Goal: Contribute content: Contribute content

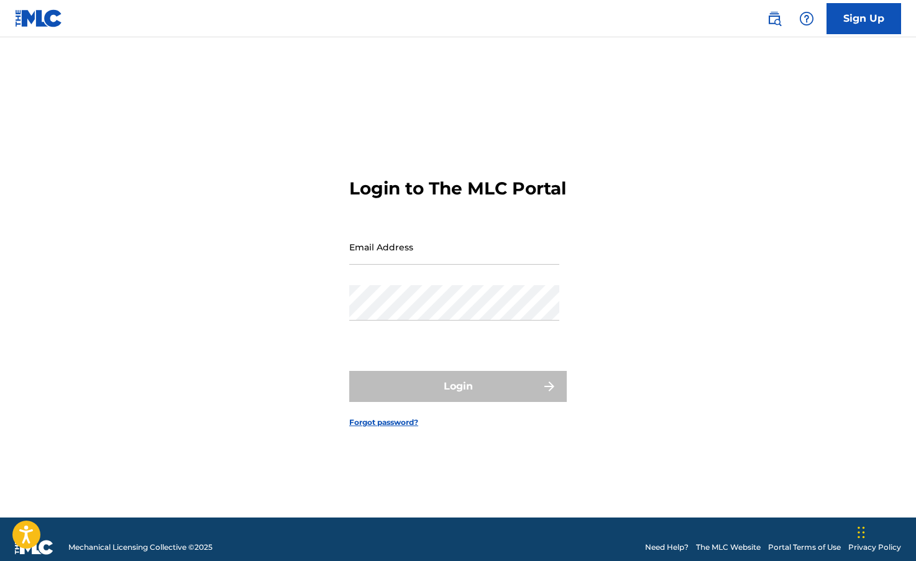
click at [405, 265] on input "Email Address" at bounding box center [454, 246] width 210 height 35
type input "[EMAIL_ADDRESS][DOMAIN_NAME]"
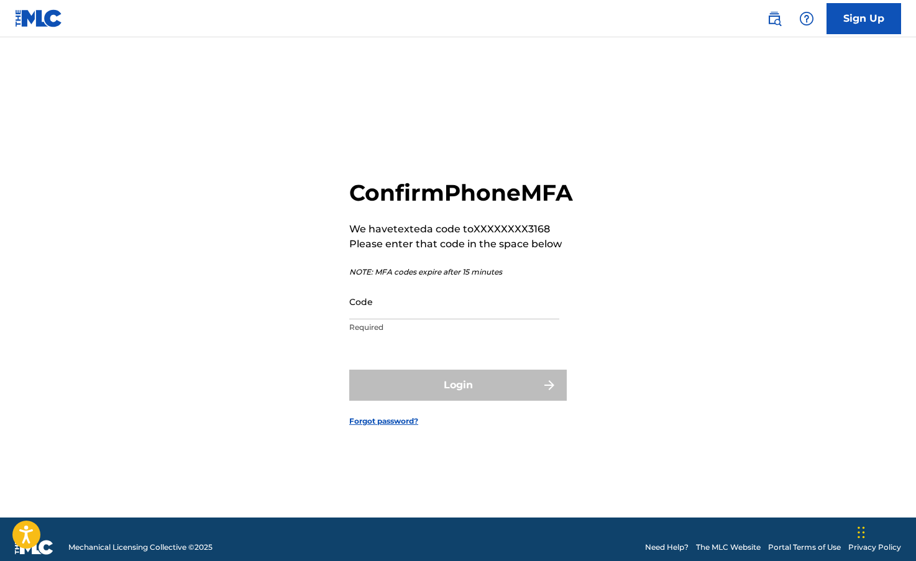
click at [419, 319] on input "Code" at bounding box center [454, 301] width 210 height 35
click at [389, 319] on input "Code" at bounding box center [454, 301] width 210 height 35
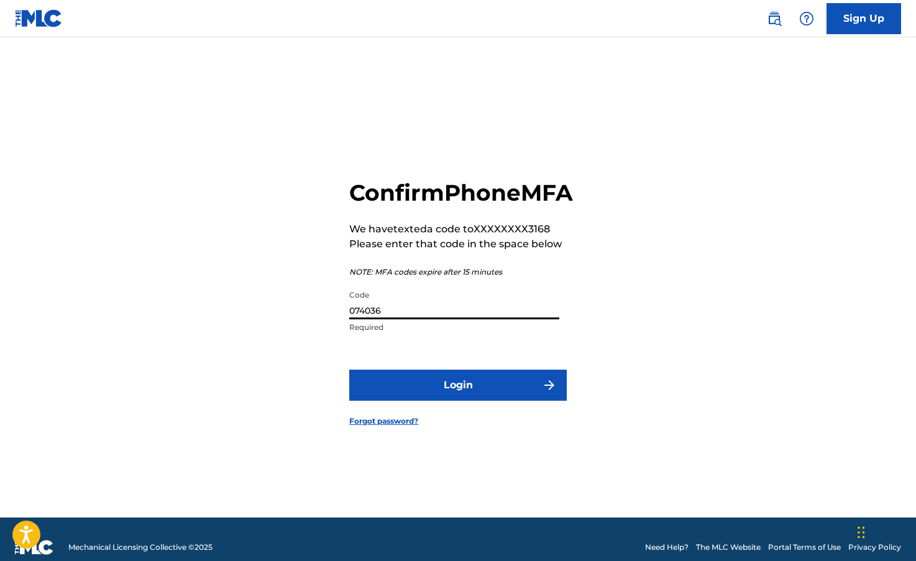
type input "074036"
click at [441, 401] on button "Login" at bounding box center [458, 385] width 218 height 31
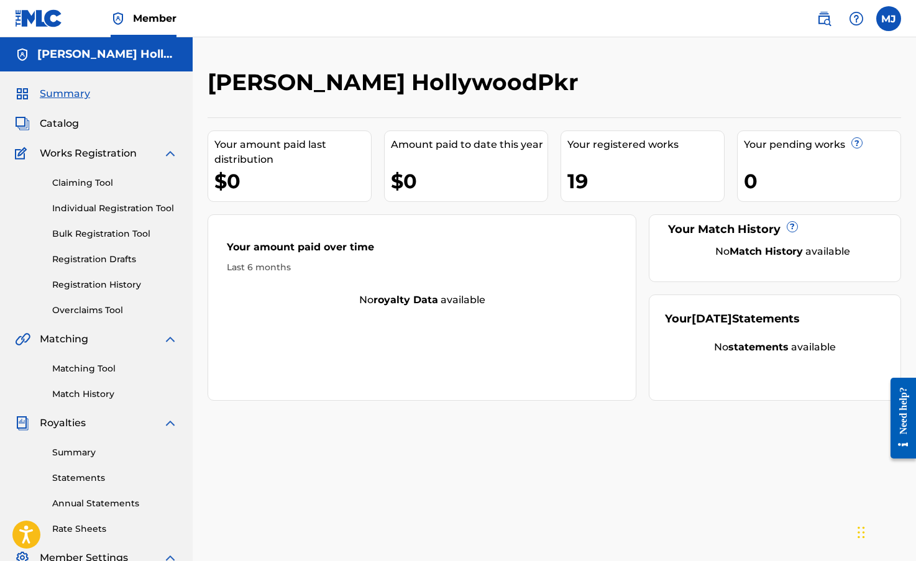
click at [71, 120] on span "Catalog" at bounding box center [59, 123] width 39 height 15
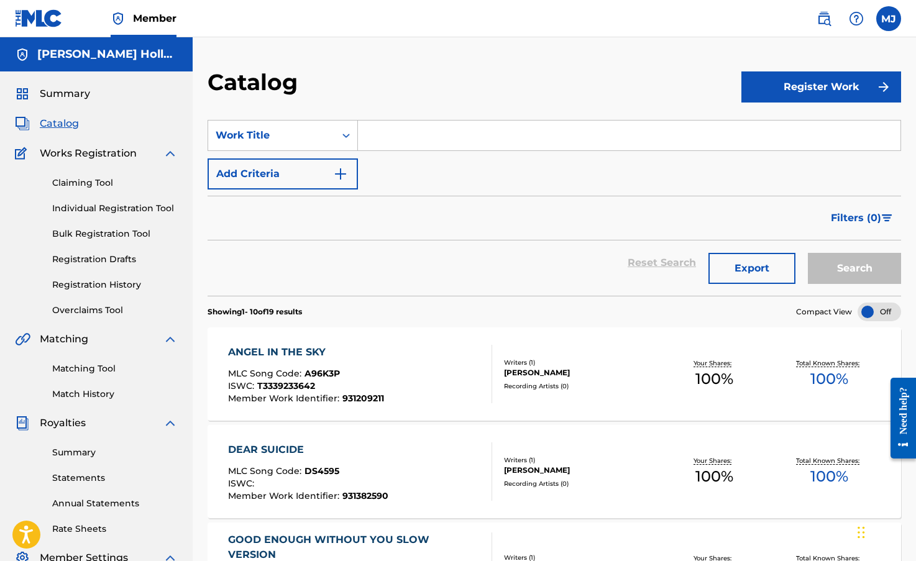
click at [835, 87] on button "Register Work" at bounding box center [822, 86] width 160 height 31
click at [790, 126] on link "Individual" at bounding box center [822, 128] width 160 height 30
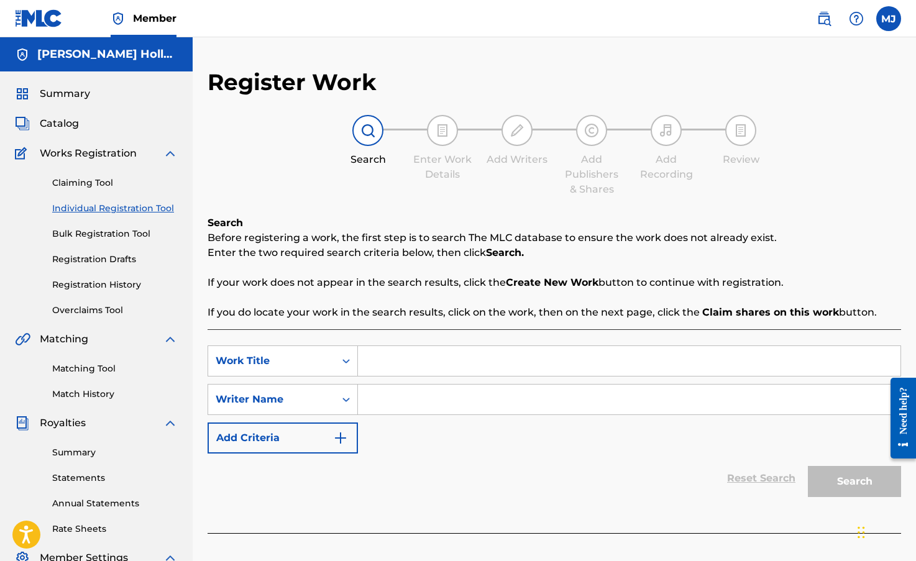
click at [406, 403] on input "Search Form" at bounding box center [629, 400] width 543 height 30
click at [454, 367] on input "Search Form" at bounding box center [629, 361] width 543 height 30
type input "Up Up Up Golden"
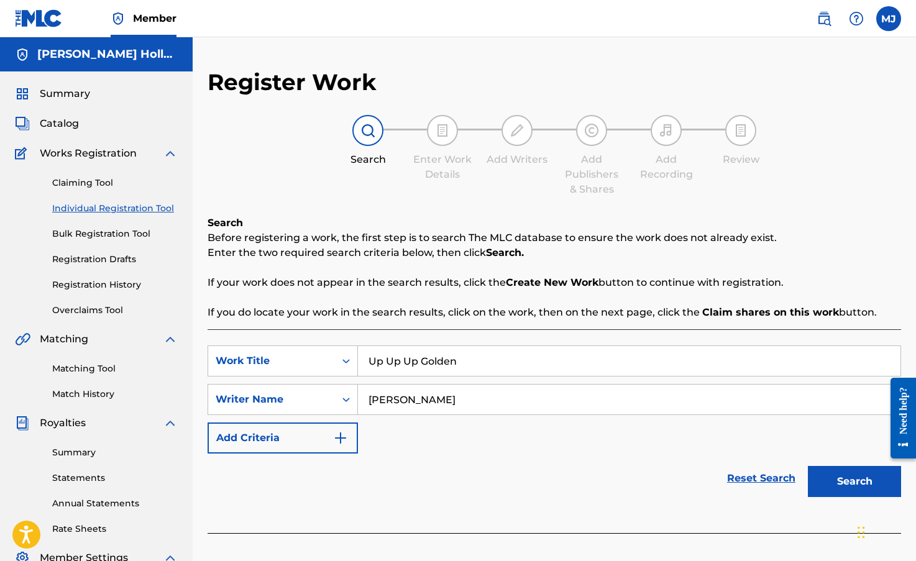
type input "[PERSON_NAME]"
click at [868, 474] on button "Search" at bounding box center [854, 481] width 93 height 31
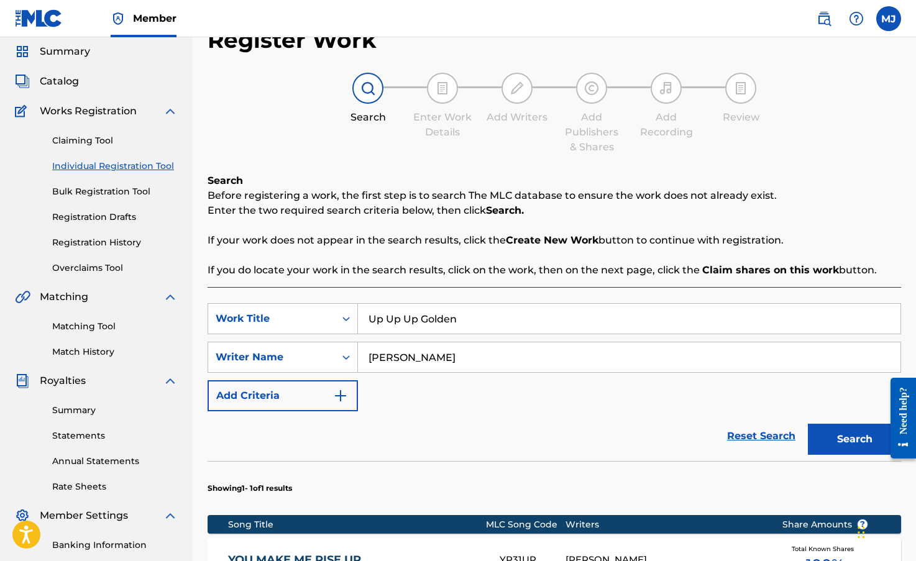
scroll to position [249, 0]
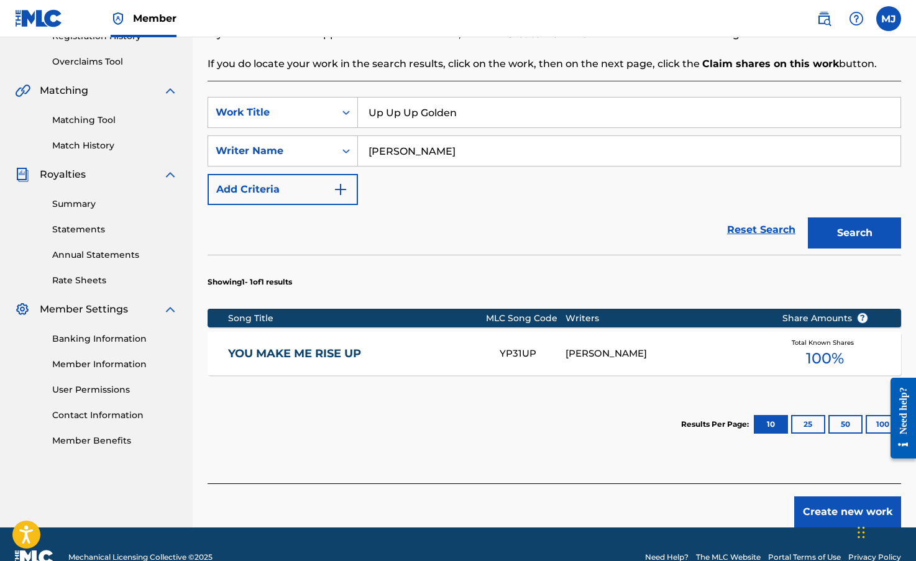
click at [828, 504] on button "Create new work" at bounding box center [847, 512] width 107 height 31
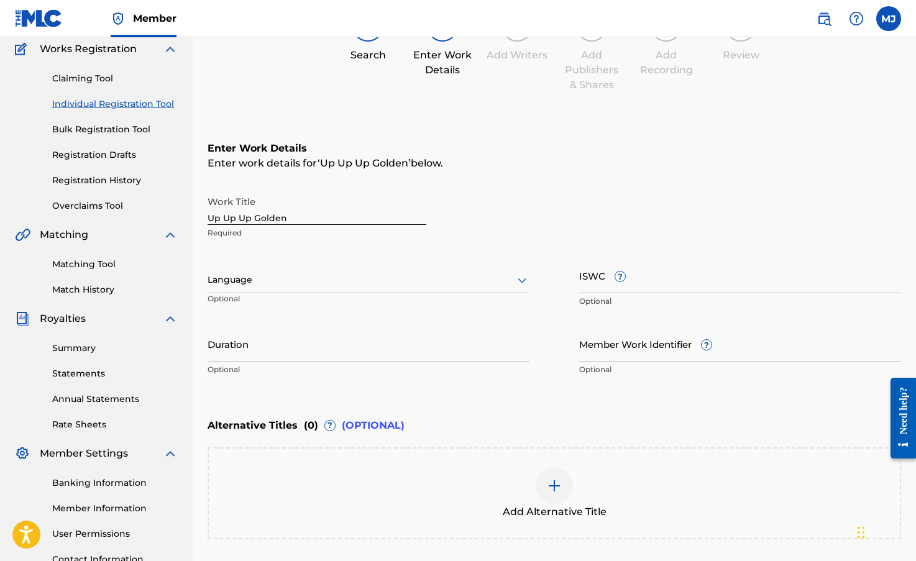
scroll to position [155, 0]
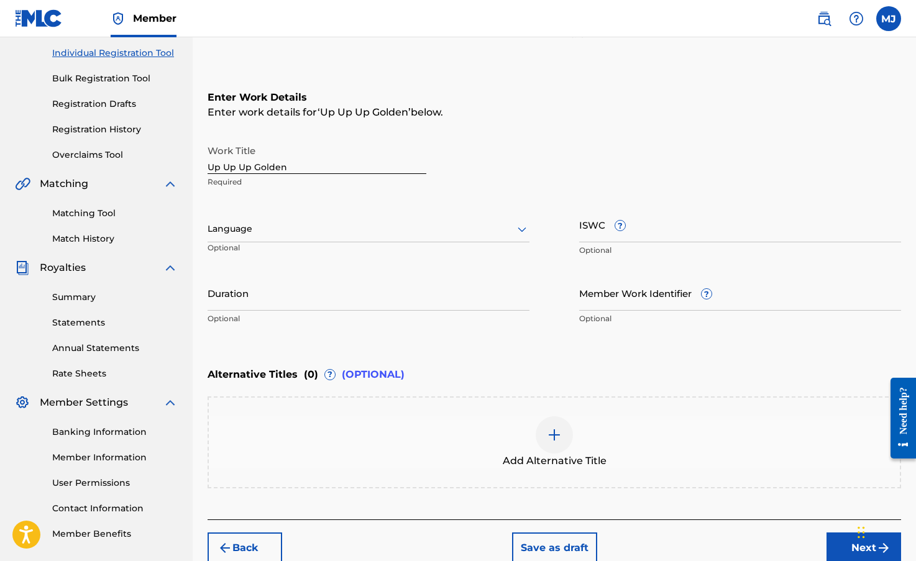
click at [589, 220] on input "ISWC ?" at bounding box center [740, 224] width 322 height 35
paste input "QZZ7L2542142"
type input "QZZ7L2542142"
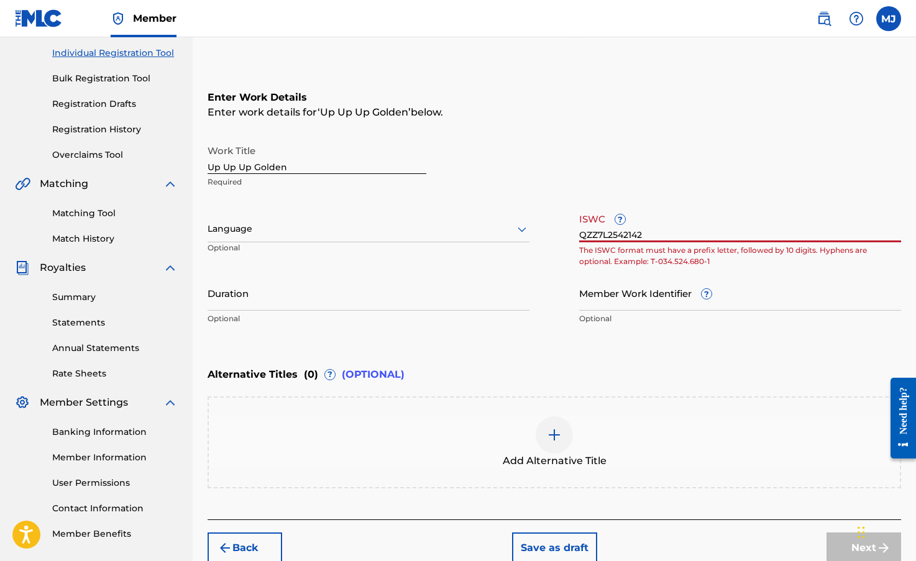
drag, startPoint x: 651, startPoint y: 234, endPoint x: 518, endPoint y: 238, distance: 132.5
click at [518, 238] on div "Work Title Up Up Up Golden Required Language Optional ISWC ? QZZ7L2542142 The I…" at bounding box center [555, 235] width 694 height 193
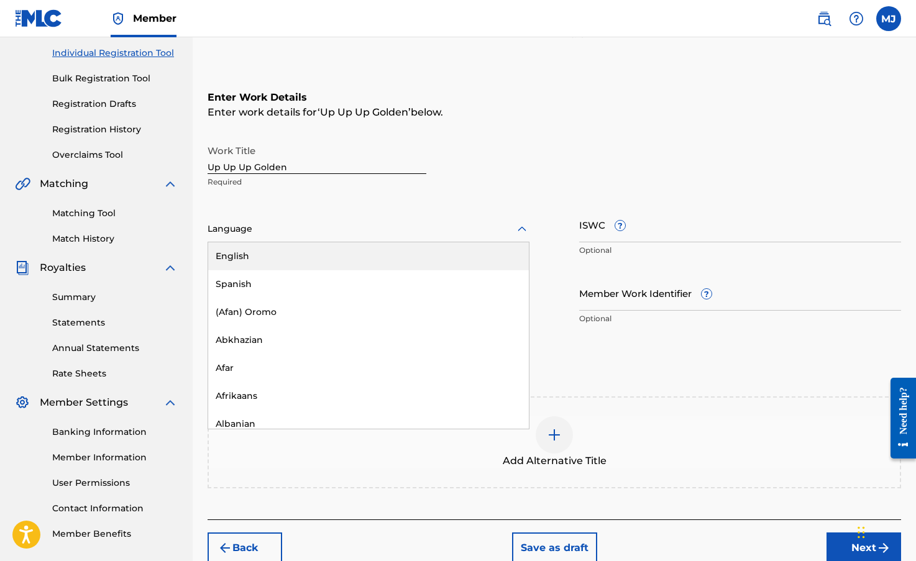
click at [510, 216] on div "Language" at bounding box center [369, 229] width 322 height 26
click at [283, 254] on div "English" at bounding box center [368, 256] width 321 height 28
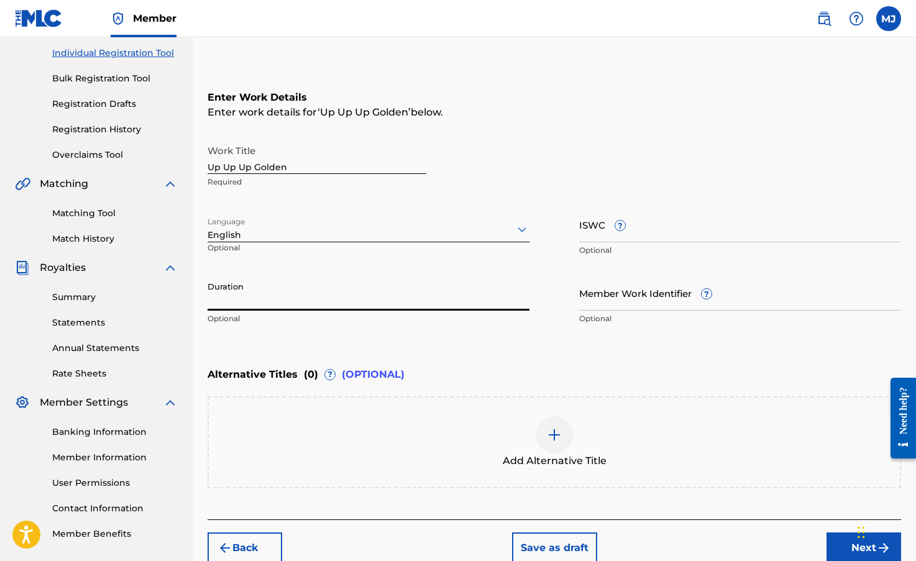
click at [274, 298] on input "Duration" at bounding box center [369, 292] width 322 height 35
click at [247, 348] on div "Enter Work Details Enter work details for ‘ Up Up Up Golden ’ below. Work Title…" at bounding box center [555, 210] width 694 height 301
click at [265, 300] on input "Duration" at bounding box center [369, 292] width 322 height 35
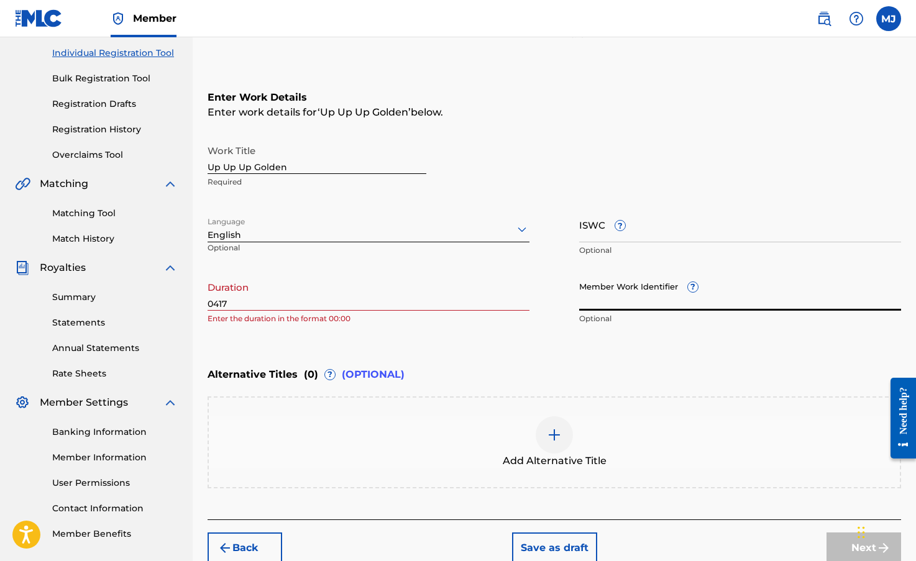
click at [223, 305] on input "0417" at bounding box center [369, 292] width 322 height 35
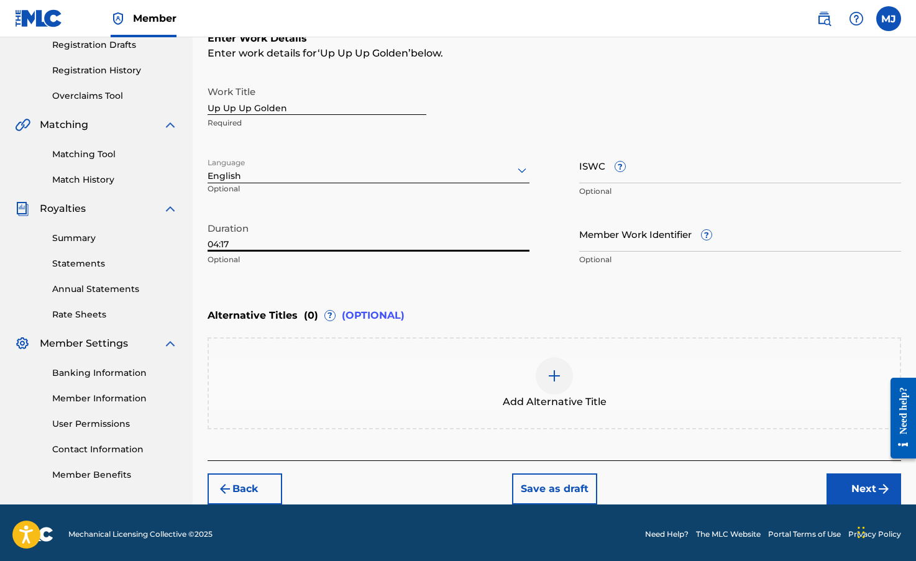
scroll to position [218, 0]
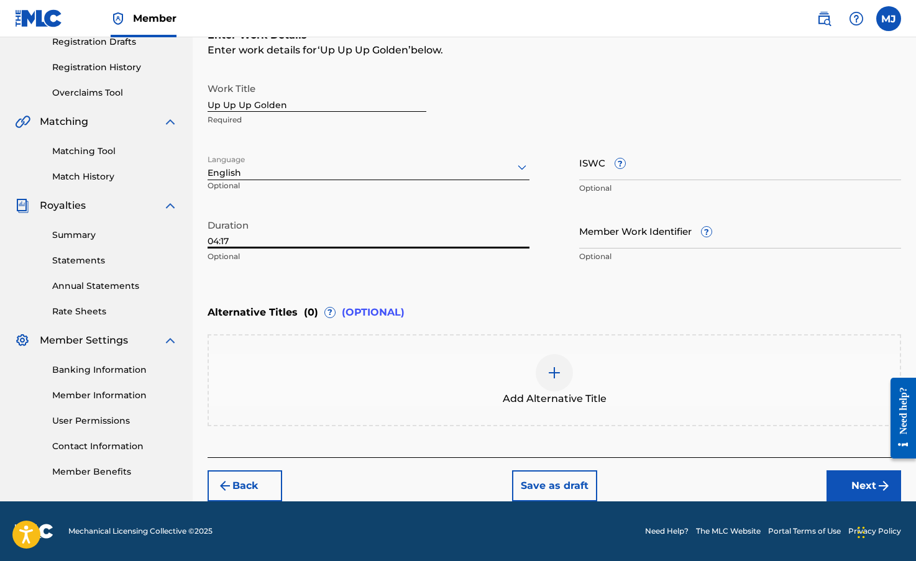
type input "04:17"
click at [554, 367] on img at bounding box center [554, 372] width 15 height 15
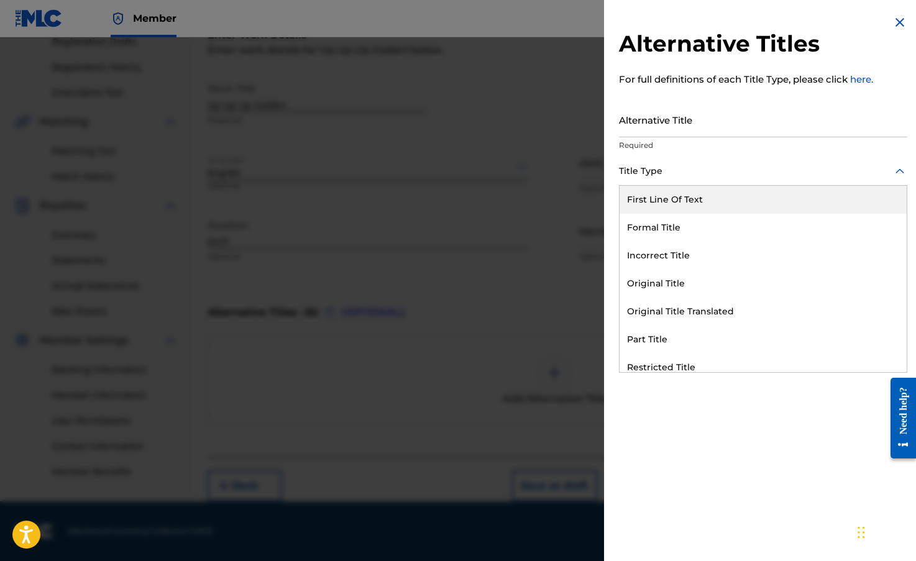
click at [676, 170] on div at bounding box center [763, 171] width 288 height 16
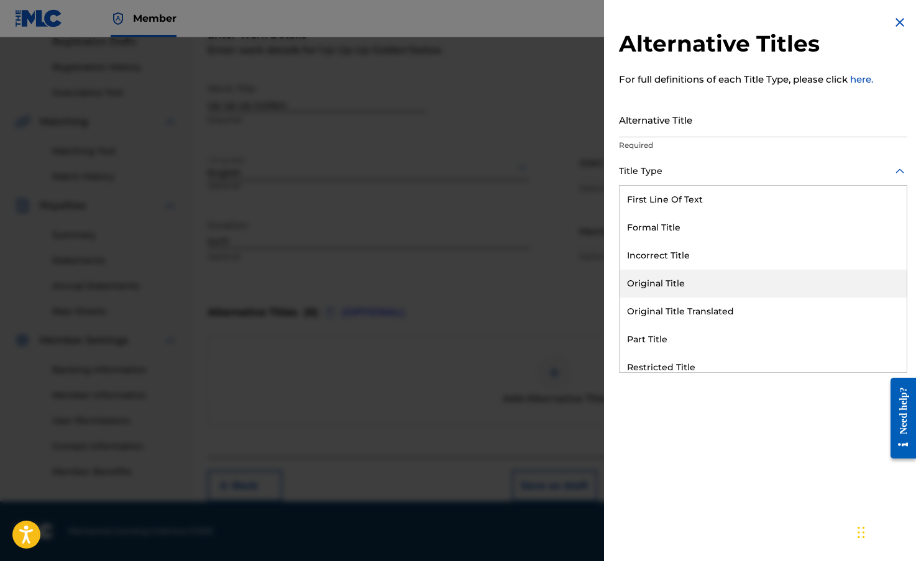
click at [672, 287] on div "Original Title" at bounding box center [763, 284] width 287 height 28
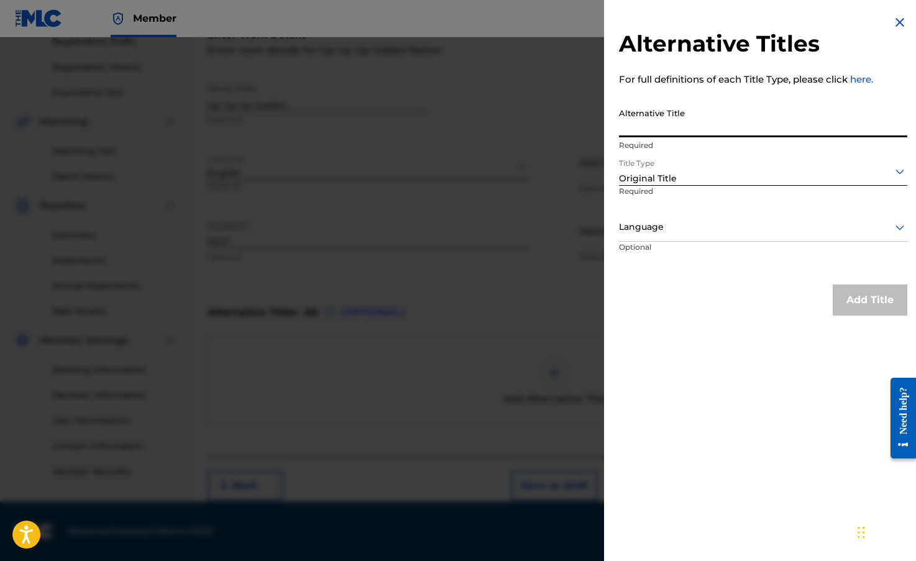
click at [680, 121] on input "Alternative Title" at bounding box center [763, 119] width 288 height 35
type input "Golden"
click at [704, 225] on div at bounding box center [763, 227] width 288 height 16
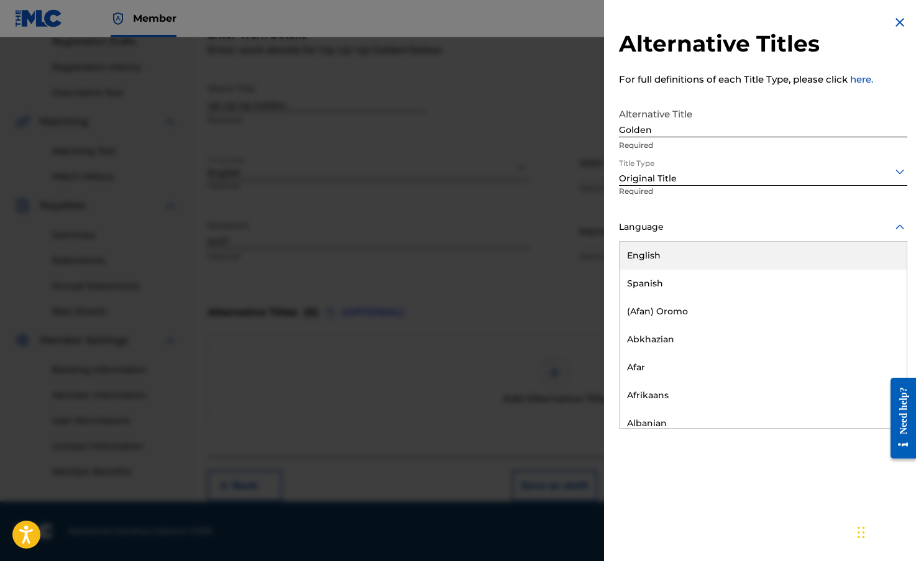
click at [654, 260] on div "English" at bounding box center [763, 256] width 287 height 28
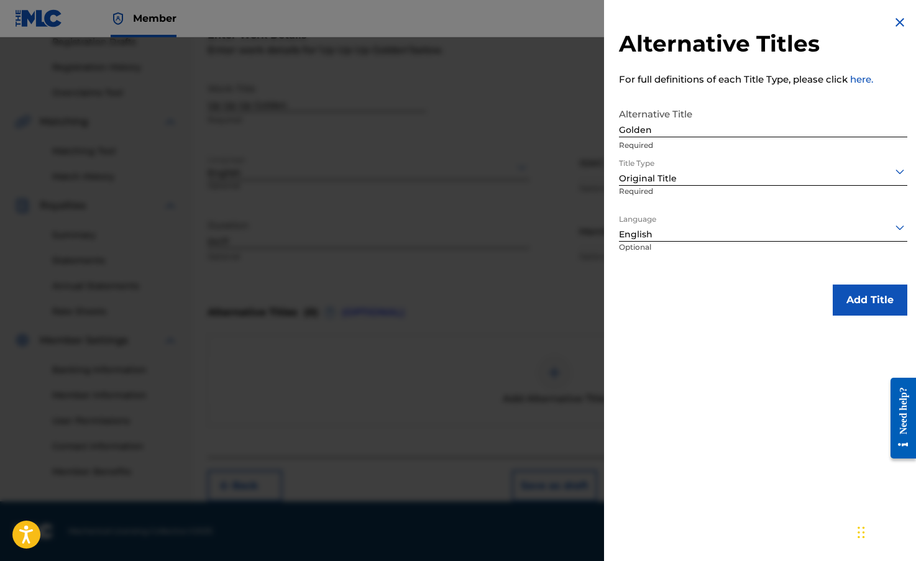
click at [879, 309] on button "Add Title" at bounding box center [870, 300] width 75 height 31
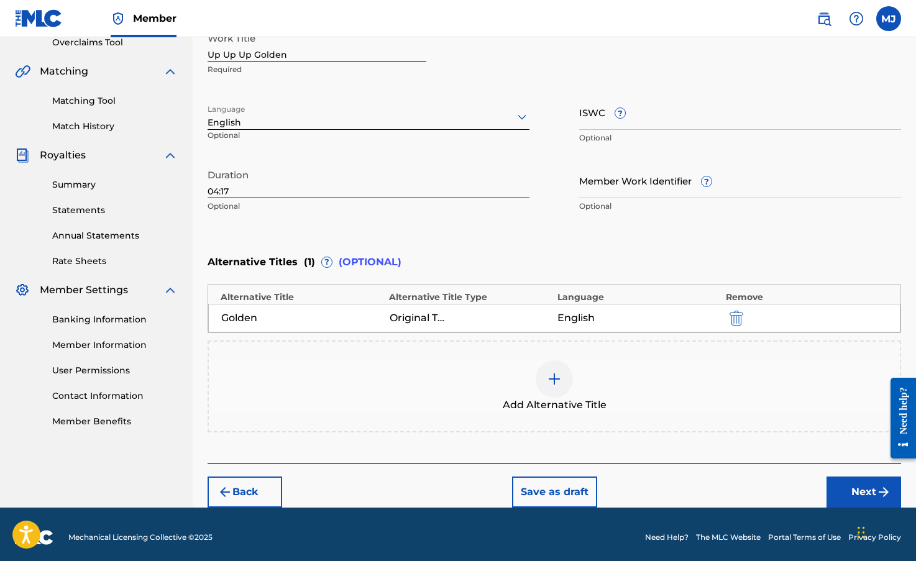
scroll to position [274, 0]
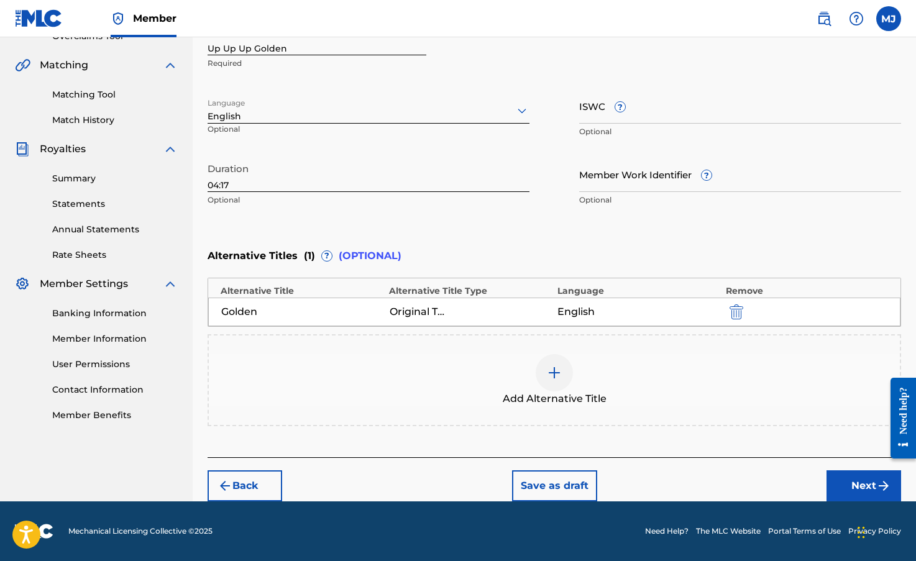
click at [850, 489] on button "Next" at bounding box center [864, 486] width 75 height 31
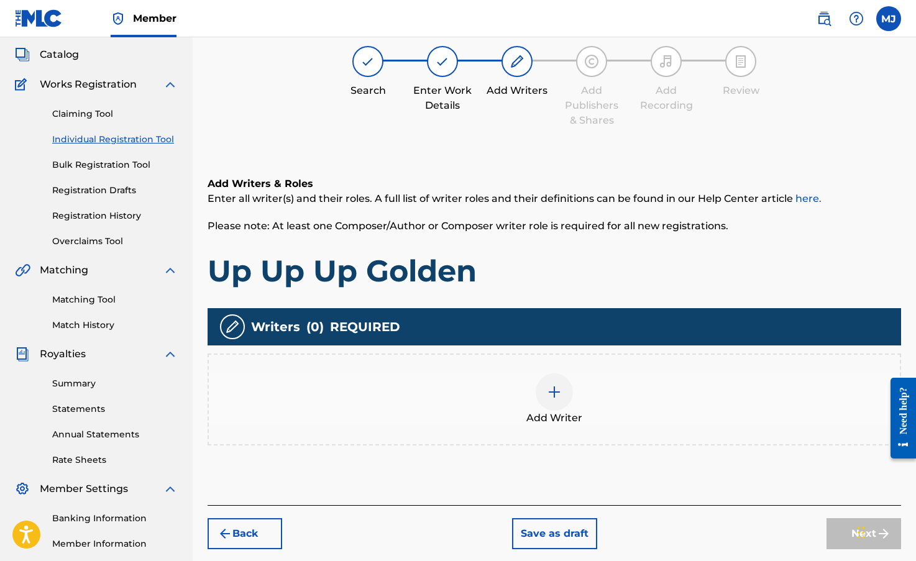
scroll to position [56, 0]
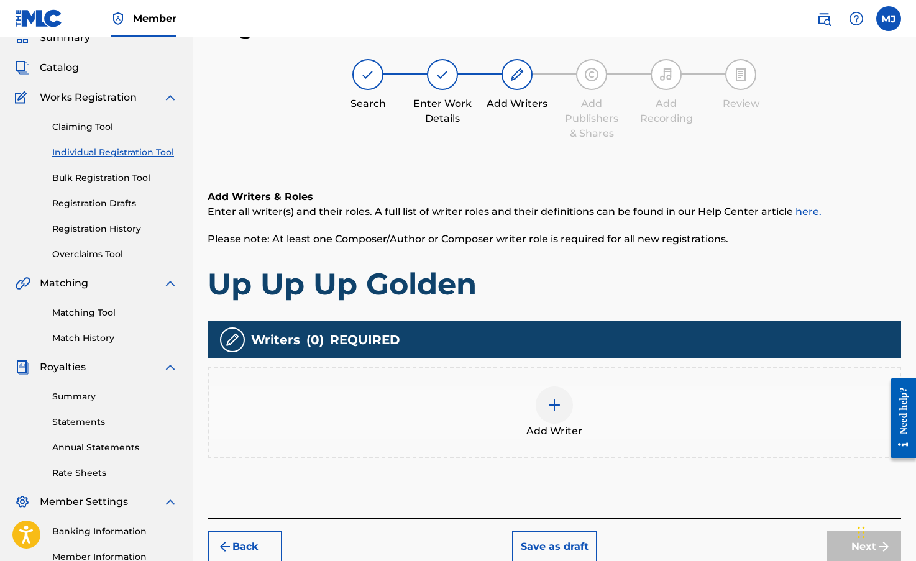
click at [551, 408] on img at bounding box center [554, 405] width 15 height 15
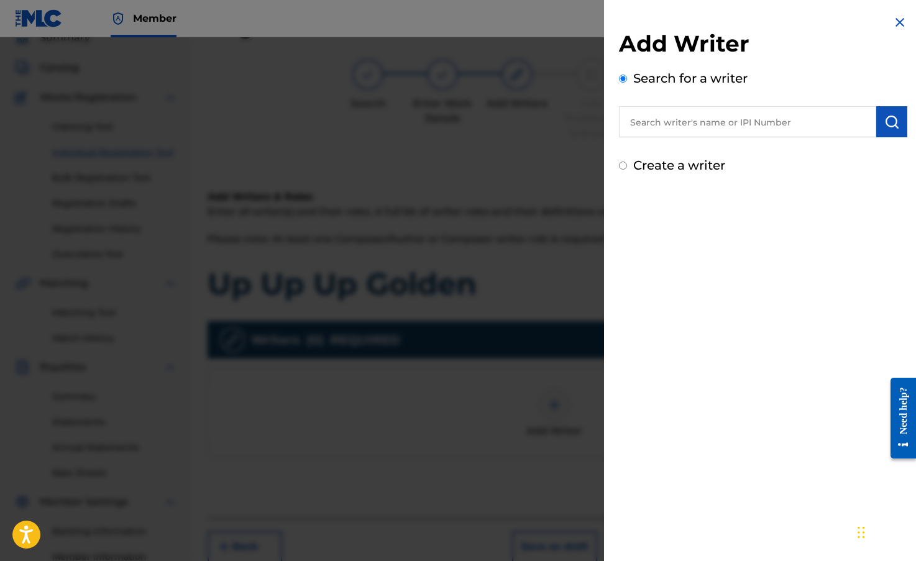
click at [670, 124] on input "text" at bounding box center [747, 121] width 257 height 31
paste input "1093610862"
type input "1093610862"
click at [896, 127] on button "submit" at bounding box center [891, 121] width 31 height 31
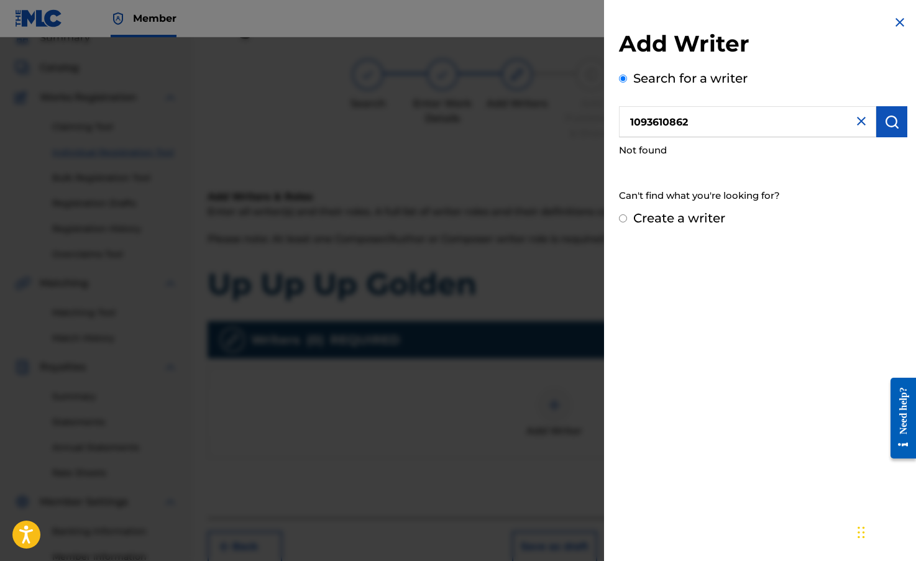
drag, startPoint x: 712, startPoint y: 117, endPoint x: 553, endPoint y: 130, distance: 159.6
click at [553, 131] on div "Add Writer Search for a writer 1093610862 Not found Can't find what you're look…" at bounding box center [458, 299] width 916 height 524
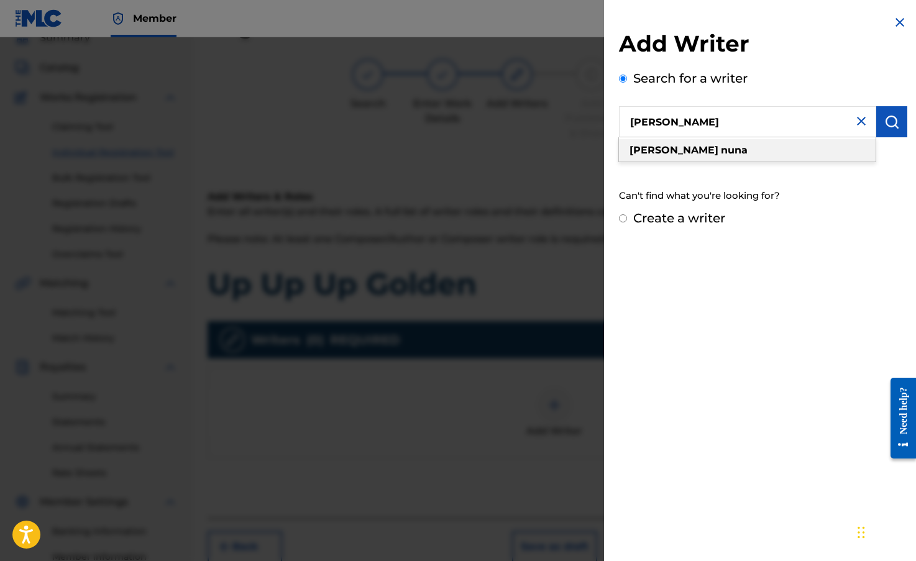
click at [721, 144] on strong "nuna" at bounding box center [734, 150] width 27 height 12
type input "[PERSON_NAME]"
click at [892, 116] on img "submit" at bounding box center [891, 121] width 15 height 15
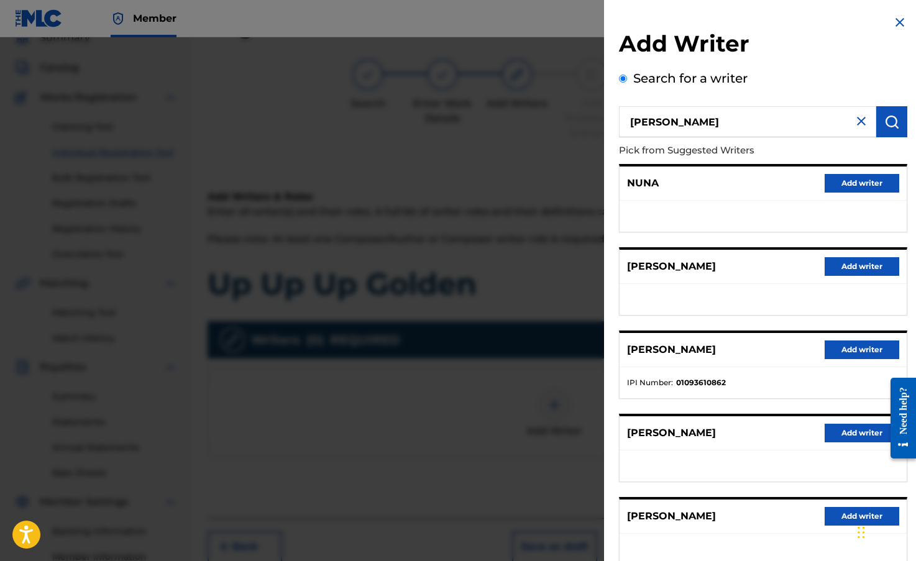
click at [323, 338] on div at bounding box center [458, 317] width 916 height 561
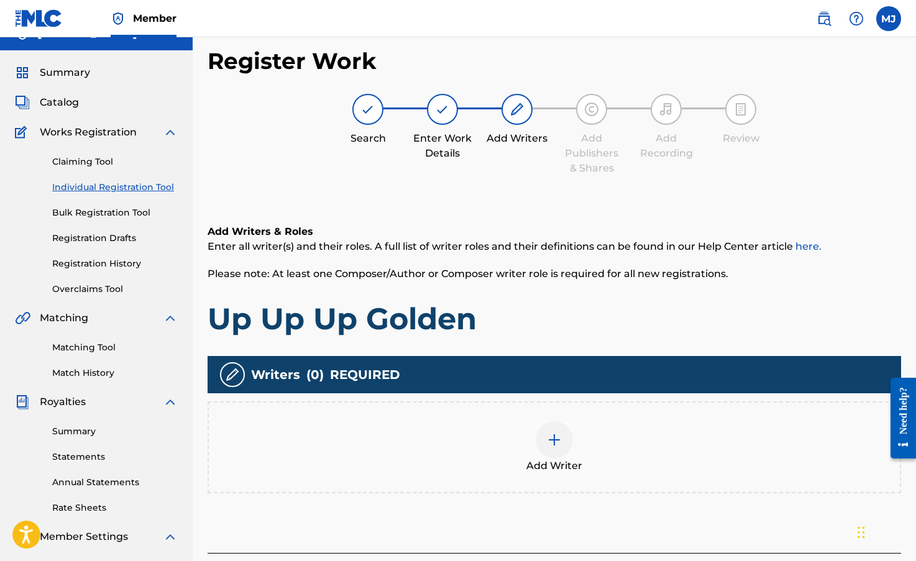
scroll to position [0, 0]
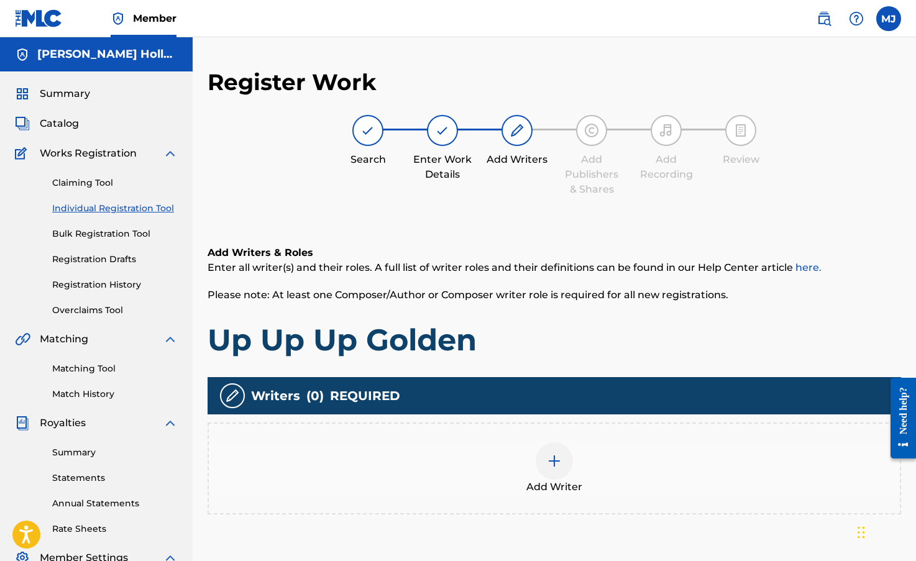
click at [540, 461] on div at bounding box center [554, 461] width 37 height 37
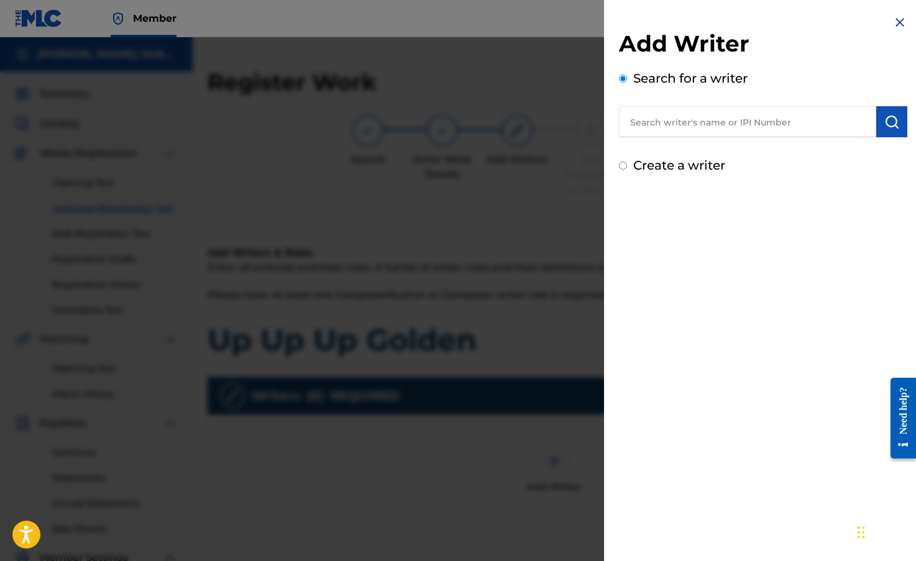
click at [754, 128] on input "text" at bounding box center [747, 121] width 257 height 31
type input "[PERSON_NAME]"
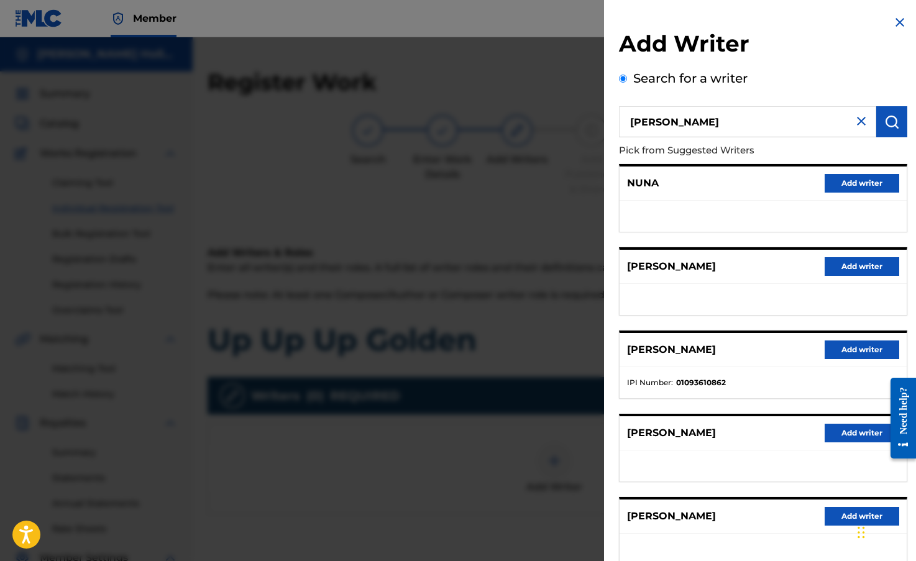
click at [861, 344] on button "Add writer" at bounding box center [862, 350] width 75 height 19
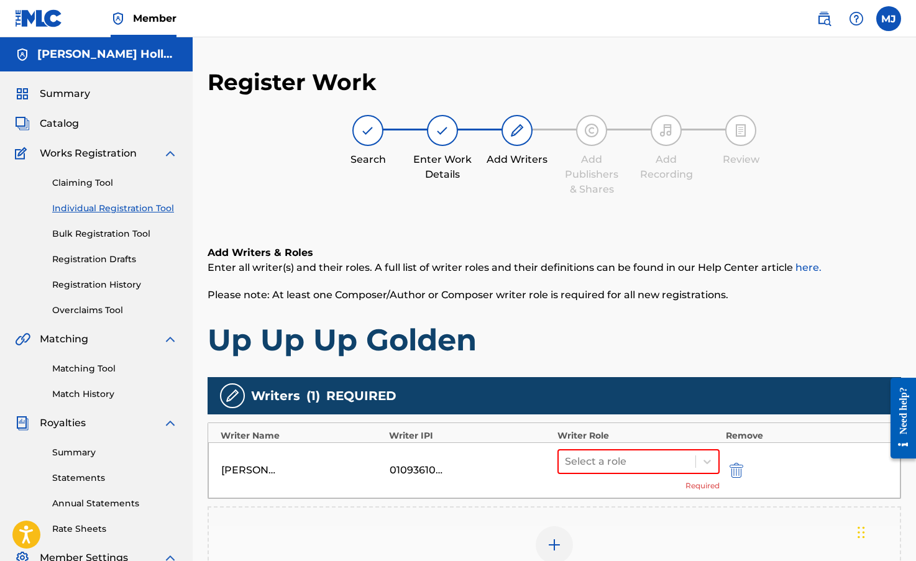
click at [436, 469] on div "01093610862" at bounding box center [418, 470] width 56 height 15
click at [437, 468] on div "01093610862" at bounding box center [418, 470] width 56 height 15
click at [409, 472] on div "01093610862" at bounding box center [418, 470] width 56 height 15
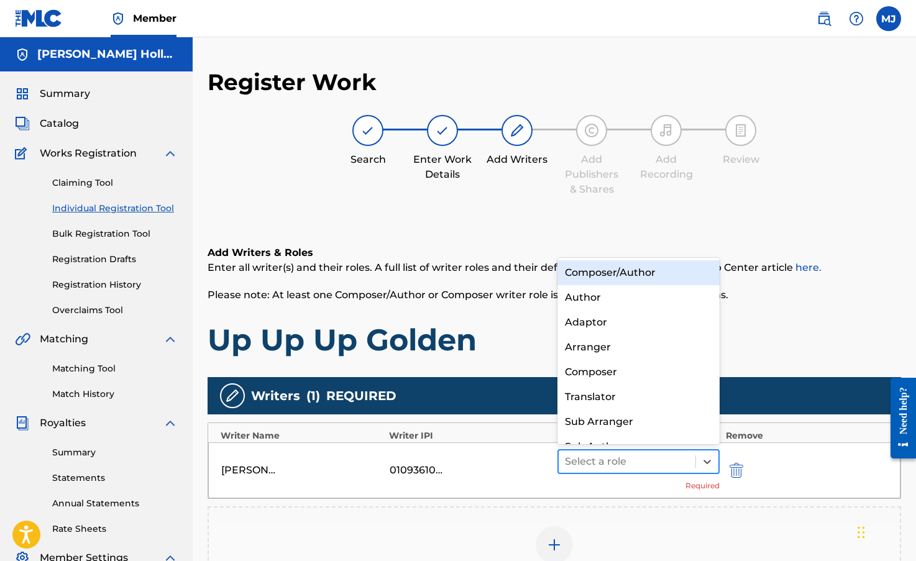
click at [626, 454] on div at bounding box center [627, 461] width 124 height 17
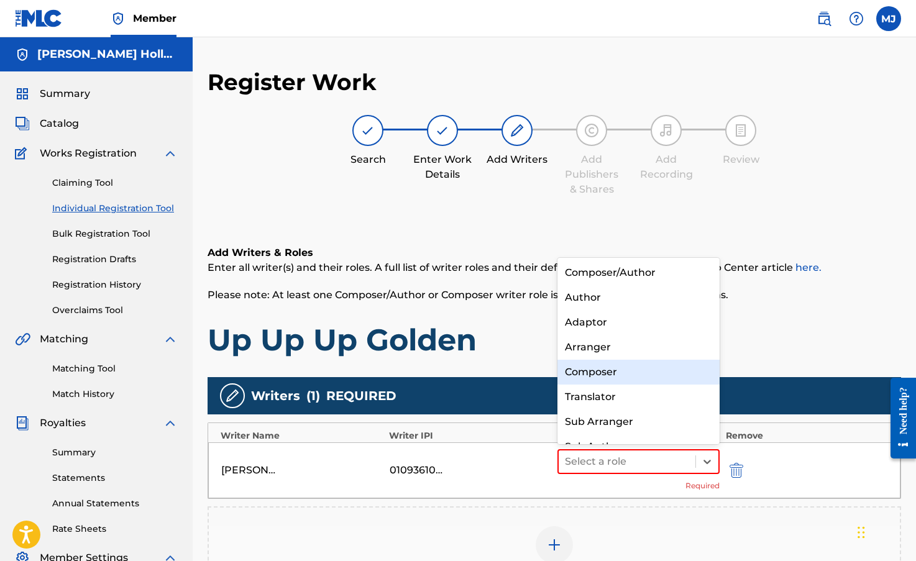
click at [613, 369] on div "Composer" at bounding box center [639, 372] width 162 height 25
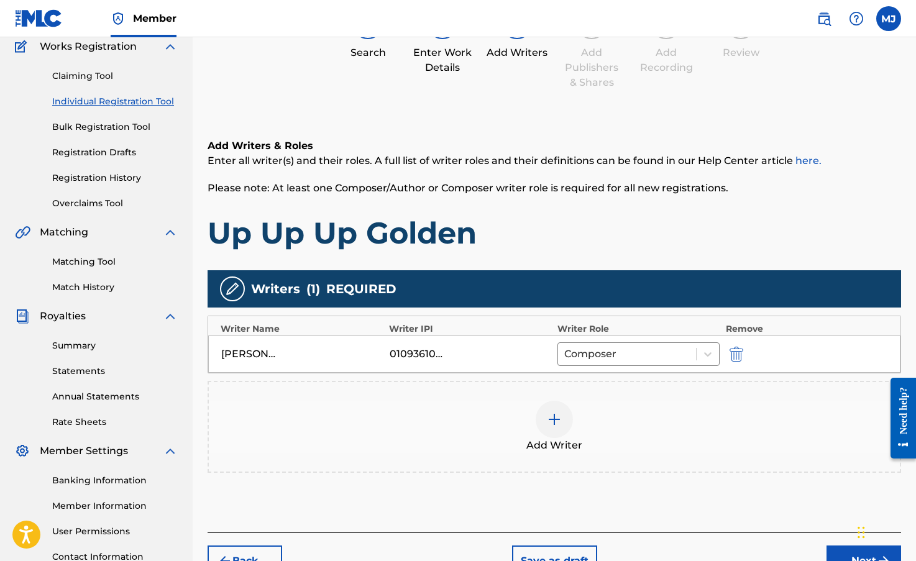
scroll to position [186, 0]
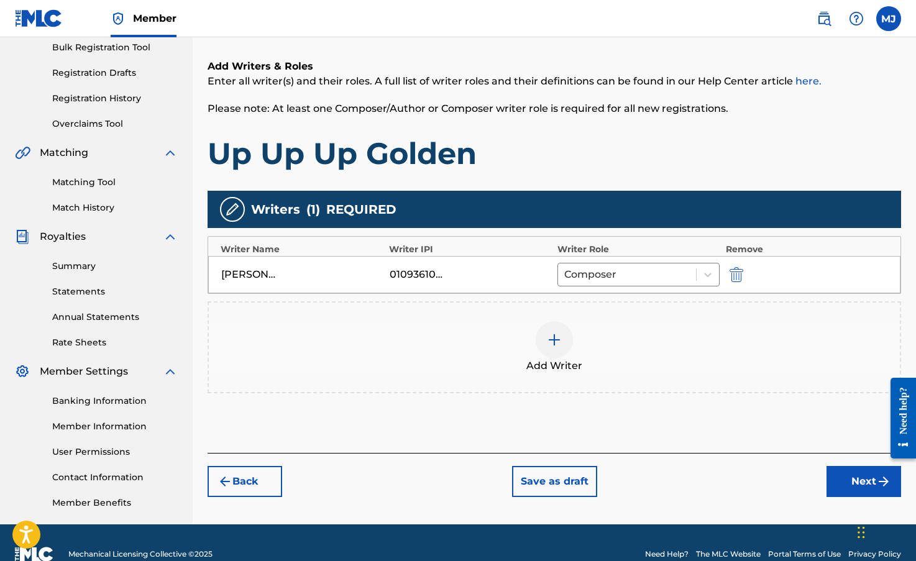
click at [553, 344] on img at bounding box center [554, 340] width 15 height 15
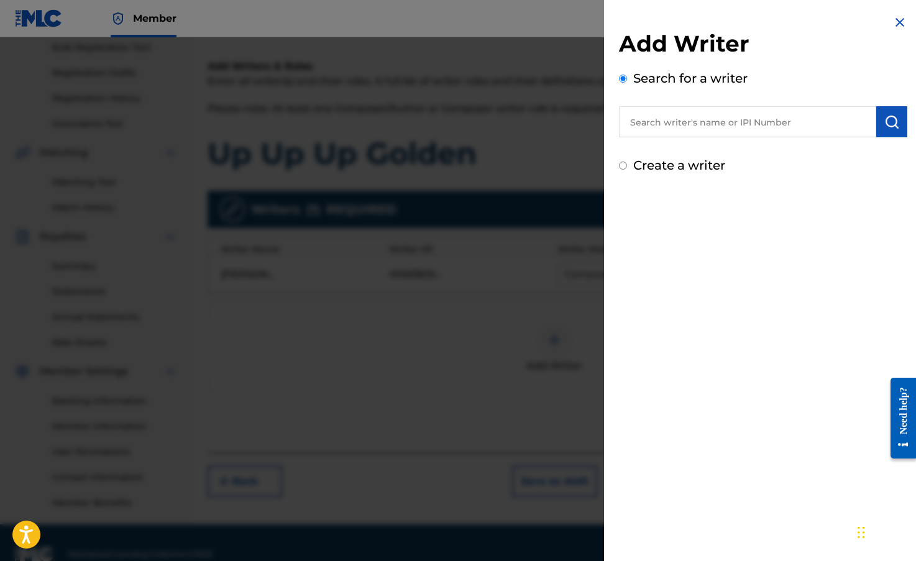
click at [683, 123] on input "text" at bounding box center [747, 121] width 257 height 31
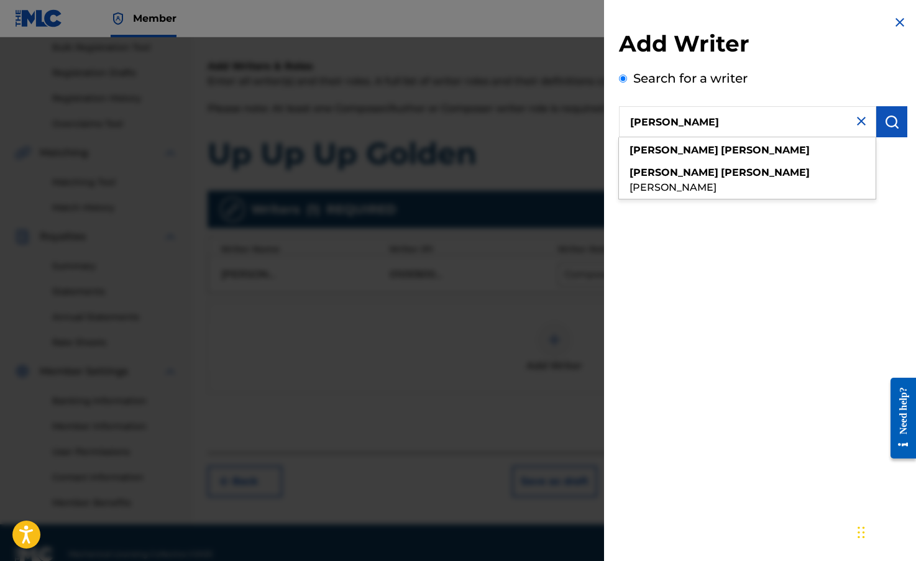
type input "[PERSON_NAME]"
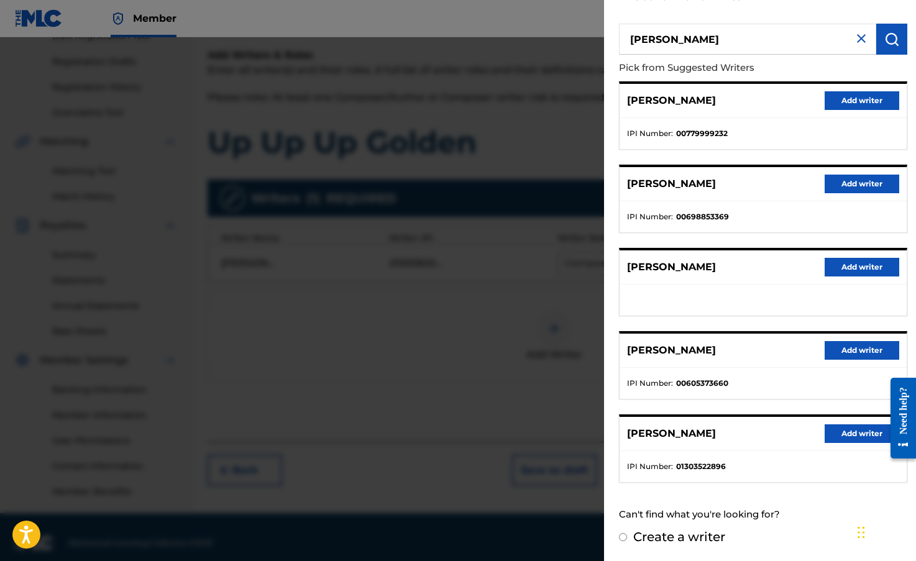
scroll to position [209, 0]
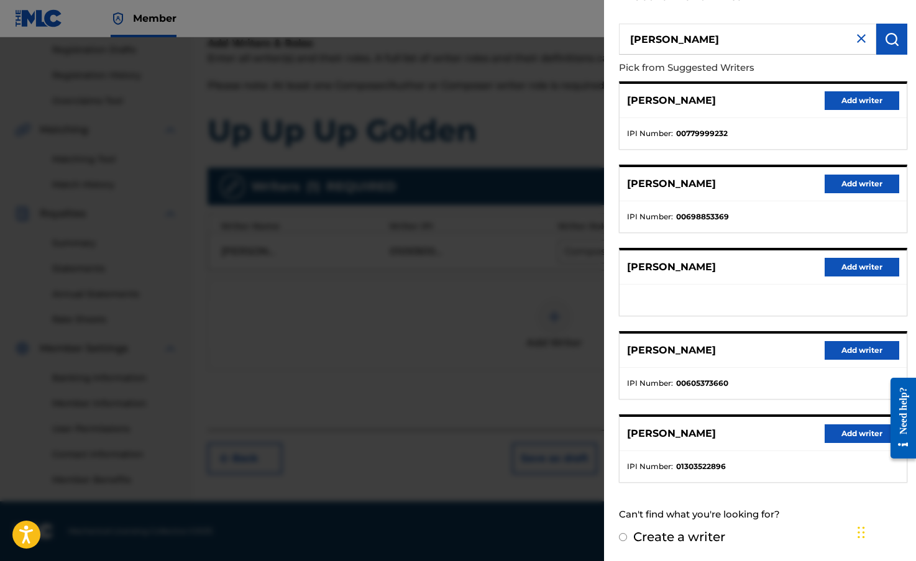
click at [830, 436] on button "Add writer" at bounding box center [862, 434] width 75 height 19
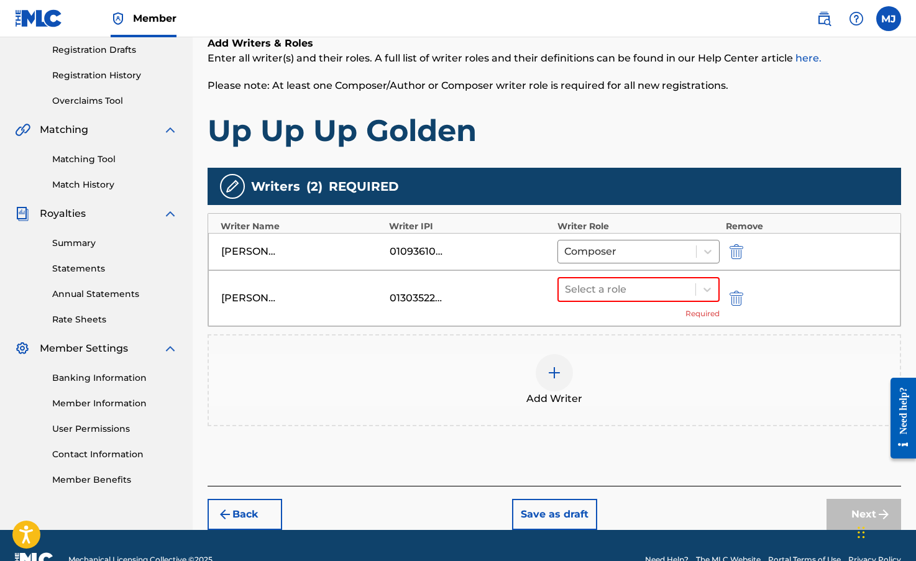
click at [687, 303] on div "Select a role Required" at bounding box center [639, 298] width 162 height 42
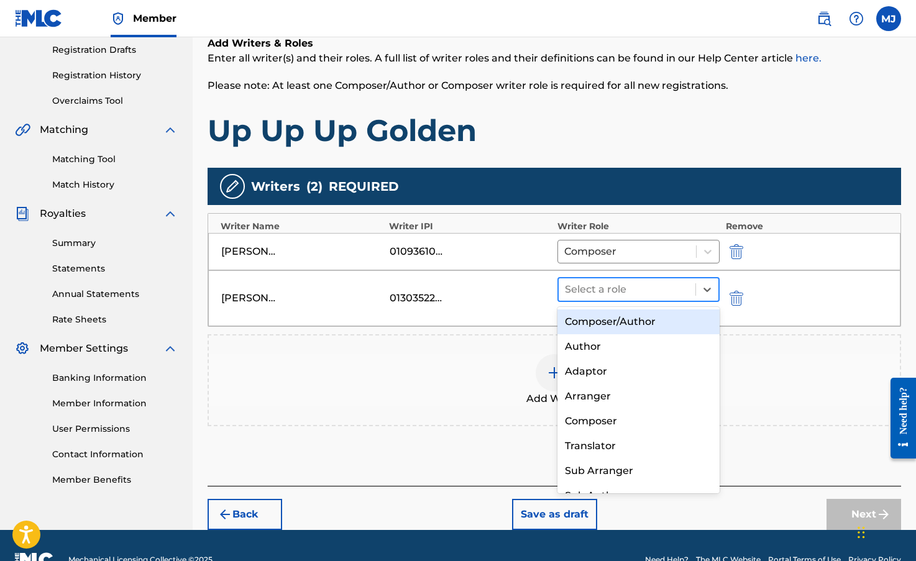
click at [679, 292] on div at bounding box center [627, 289] width 124 height 17
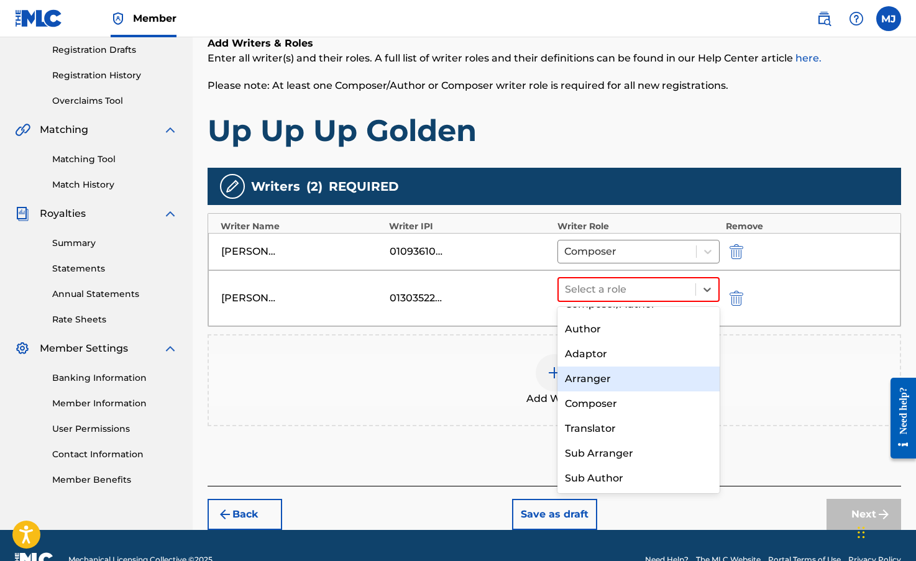
scroll to position [0, 0]
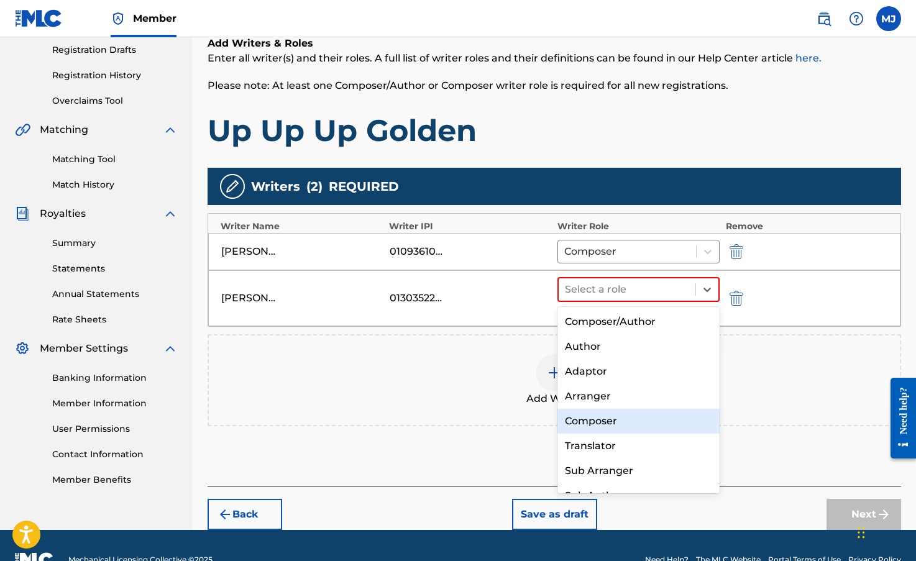
click at [620, 419] on div "Composer" at bounding box center [639, 421] width 162 height 25
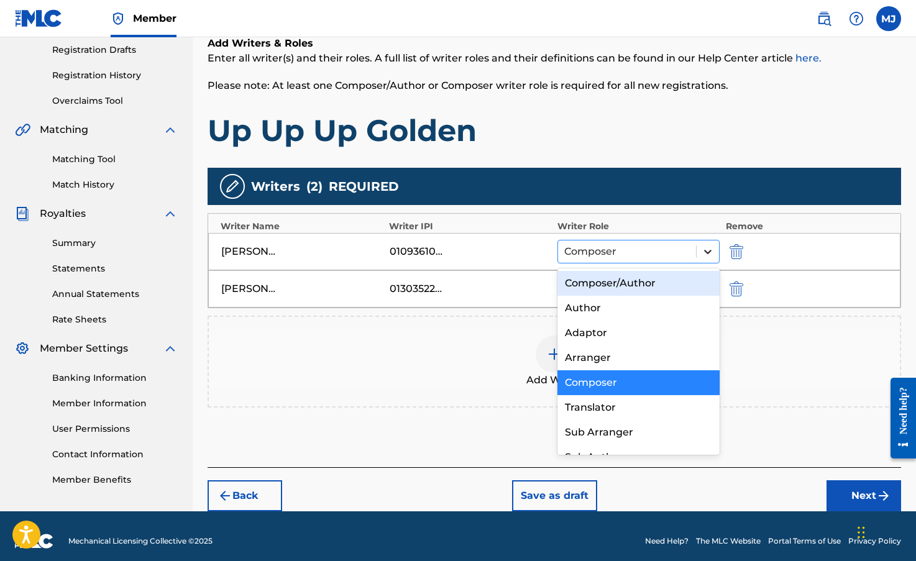
click at [714, 250] on div at bounding box center [708, 252] width 22 height 22
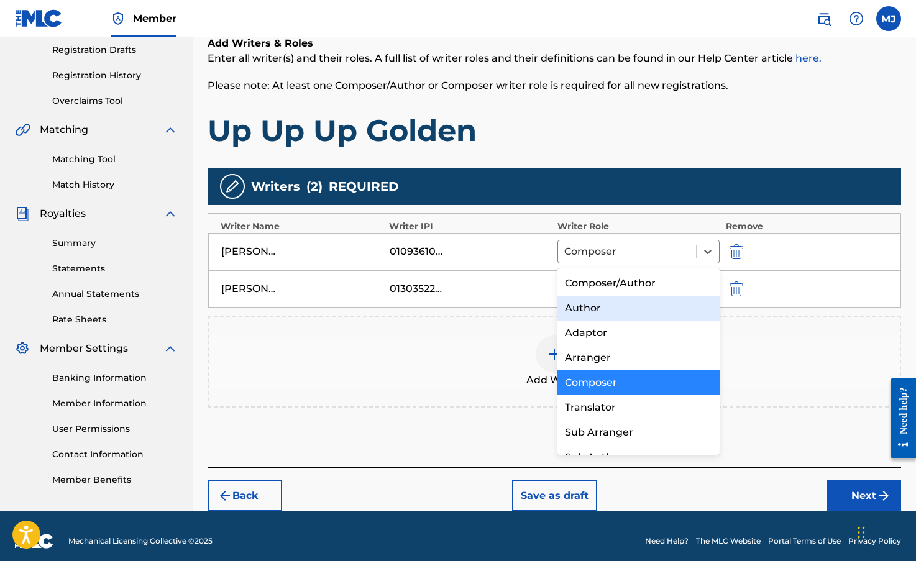
click at [602, 300] on div "Author" at bounding box center [639, 308] width 162 height 25
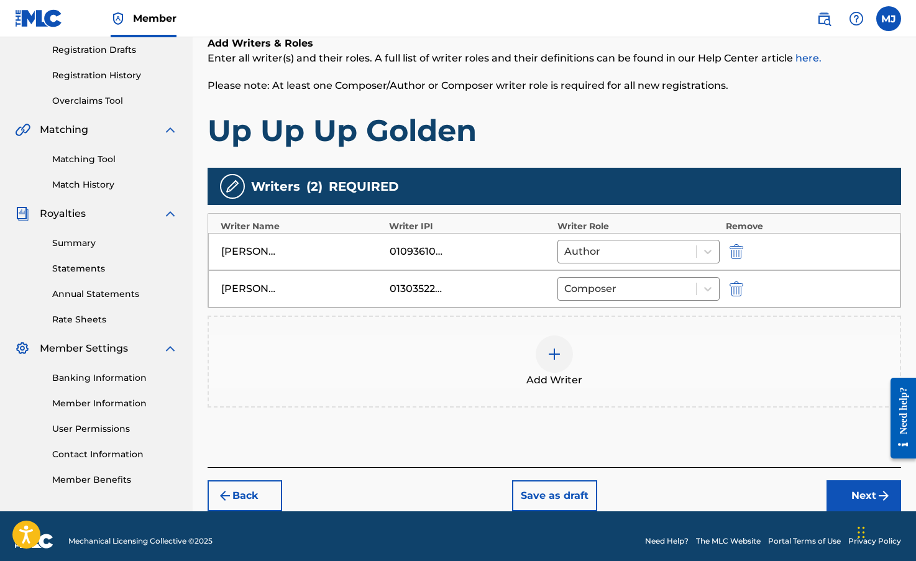
click at [402, 391] on div "Add Writer" at bounding box center [555, 362] width 694 height 92
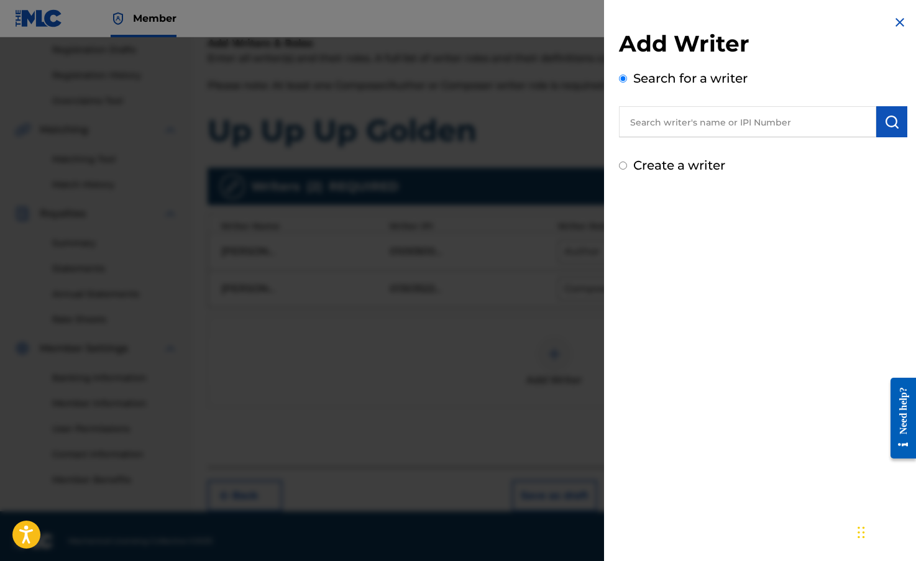
click at [901, 15] on img at bounding box center [900, 22] width 15 height 15
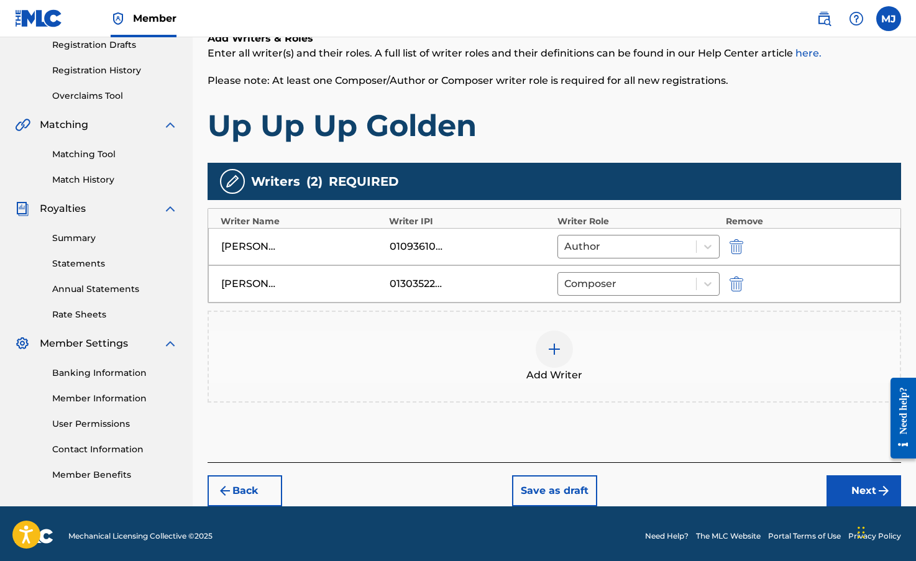
scroll to position [219, 0]
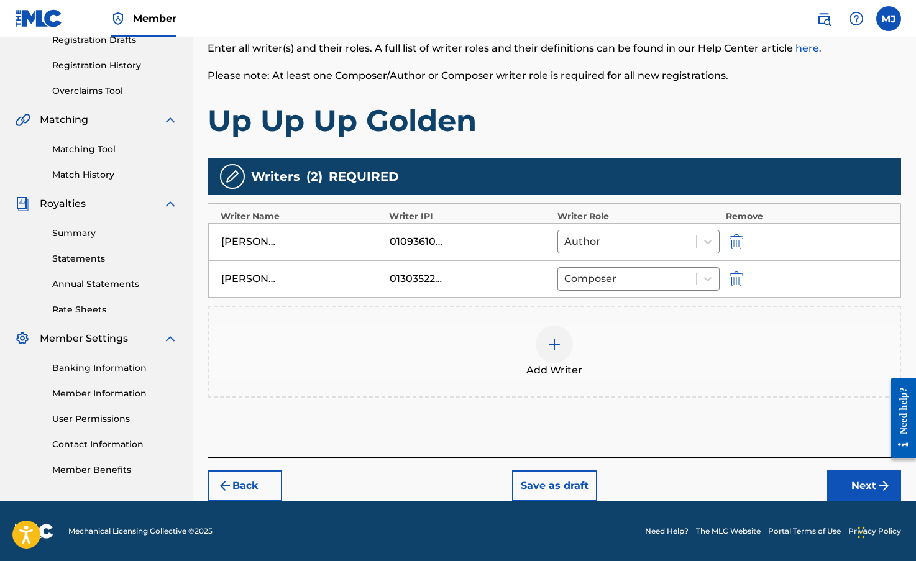
click at [862, 477] on button "Next" at bounding box center [864, 486] width 75 height 31
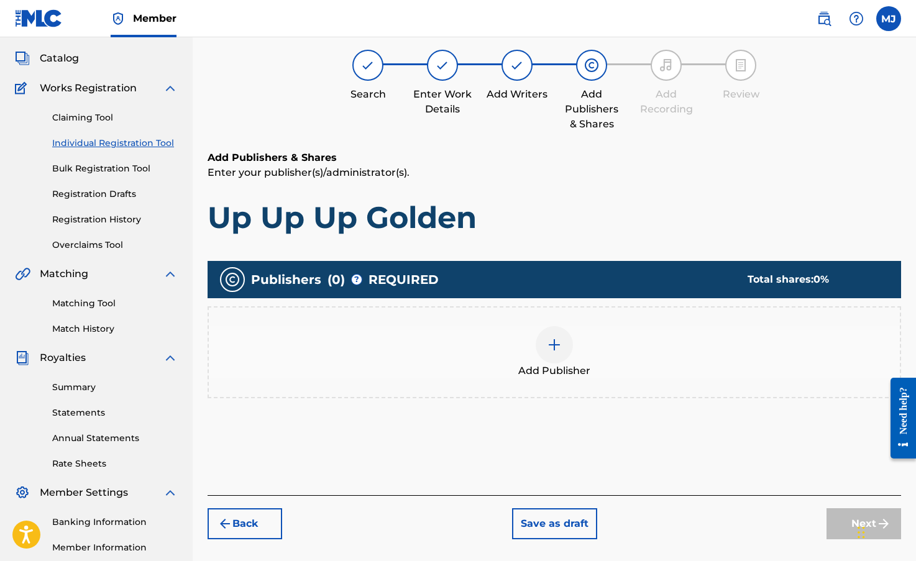
scroll to position [56, 0]
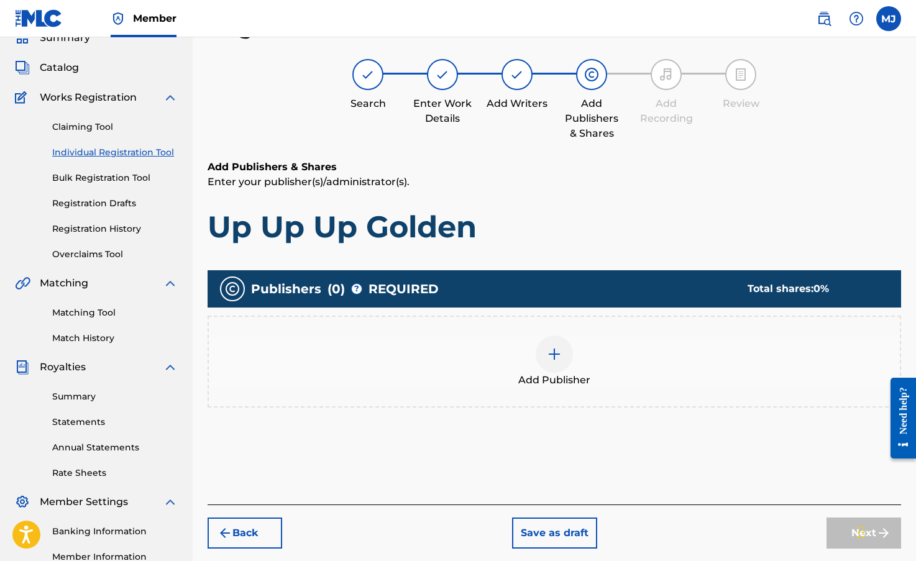
click at [557, 351] on img at bounding box center [554, 354] width 15 height 15
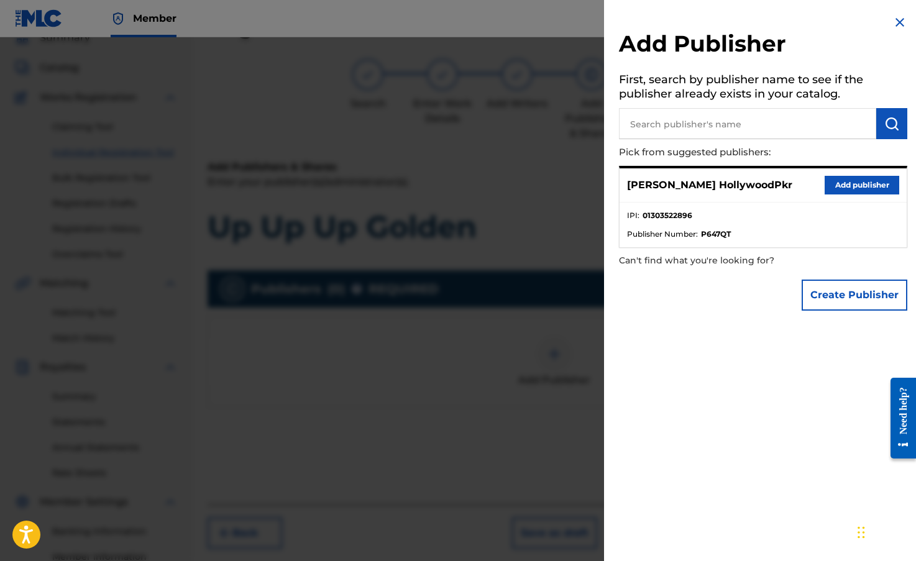
click at [845, 178] on button "Add publisher" at bounding box center [862, 185] width 75 height 19
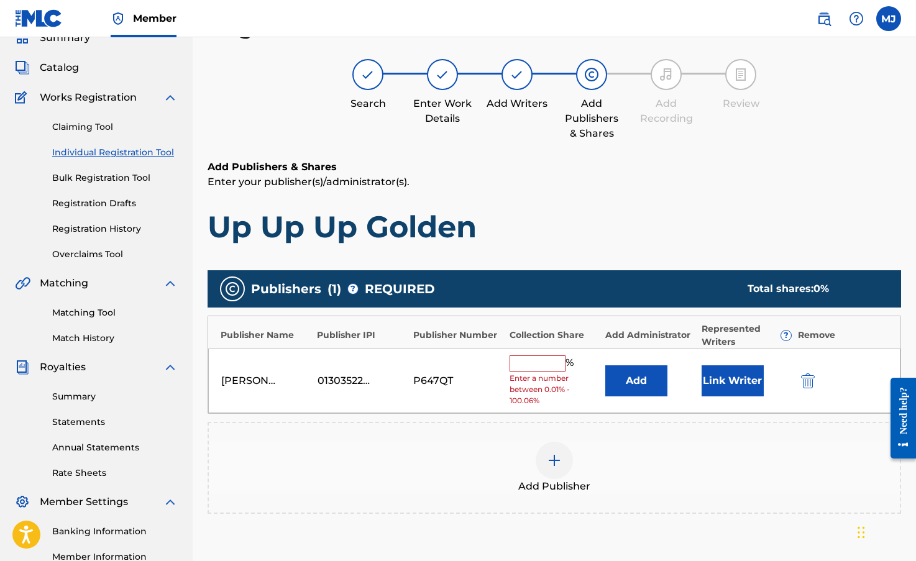
click at [541, 365] on input "text" at bounding box center [538, 364] width 56 height 16
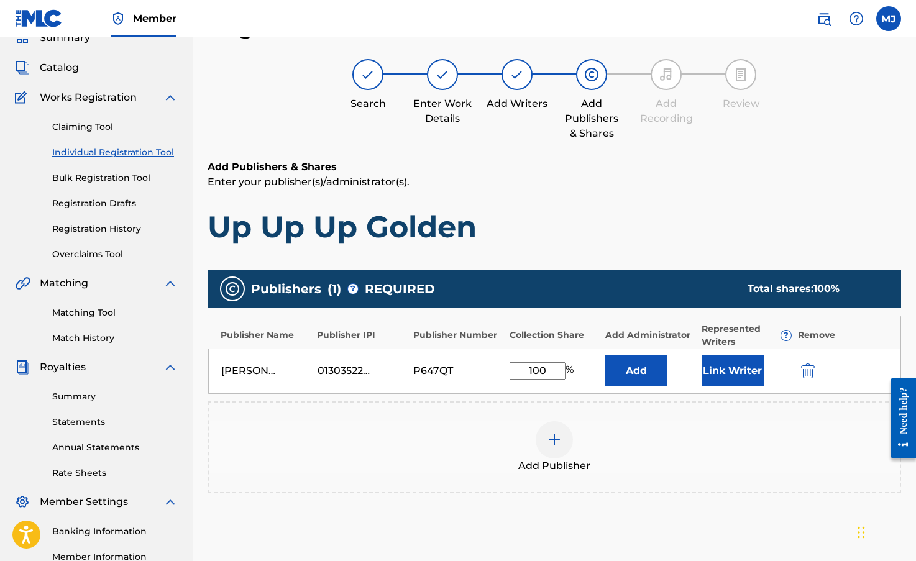
type input "100"
click at [471, 465] on div "Add Publisher" at bounding box center [554, 447] width 691 height 52
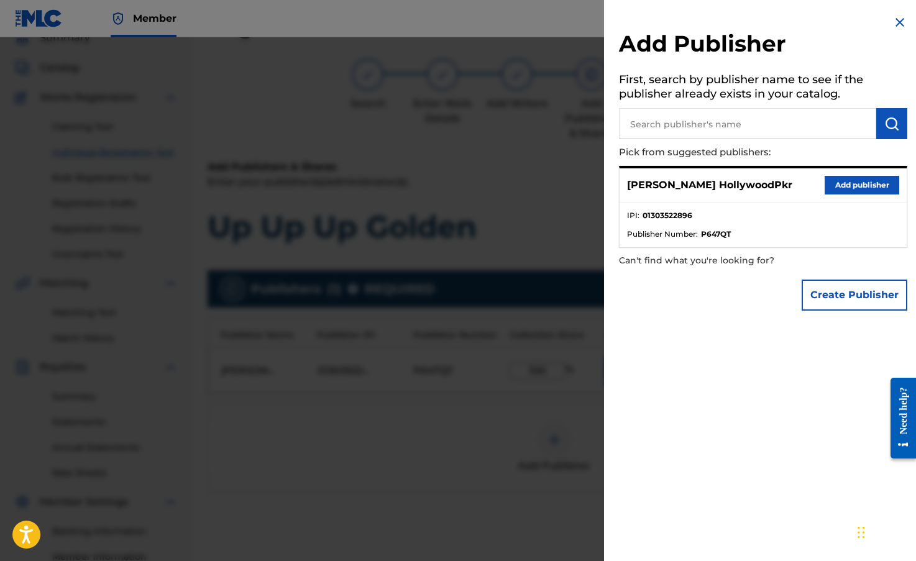
click at [863, 178] on button "Add publisher" at bounding box center [862, 185] width 75 height 19
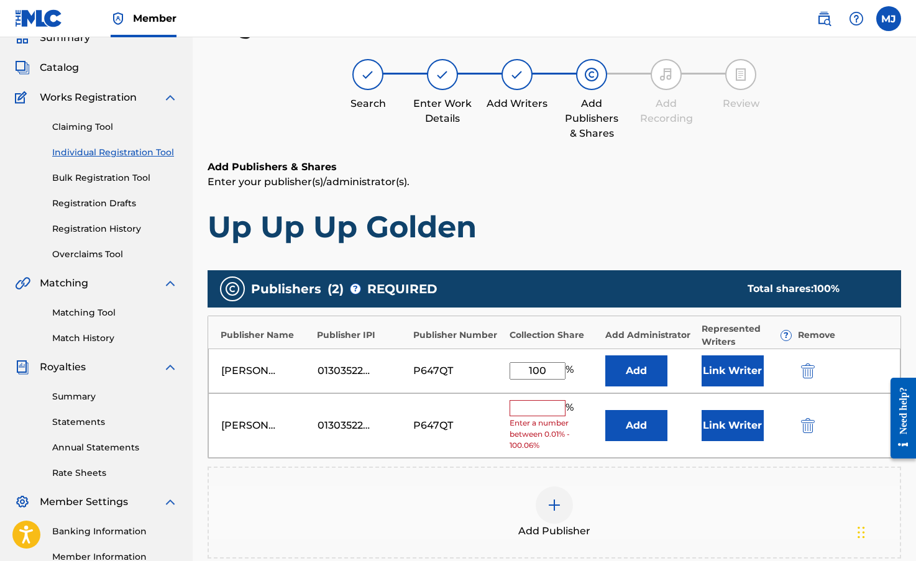
click at [806, 428] on img "submit" at bounding box center [808, 425] width 14 height 15
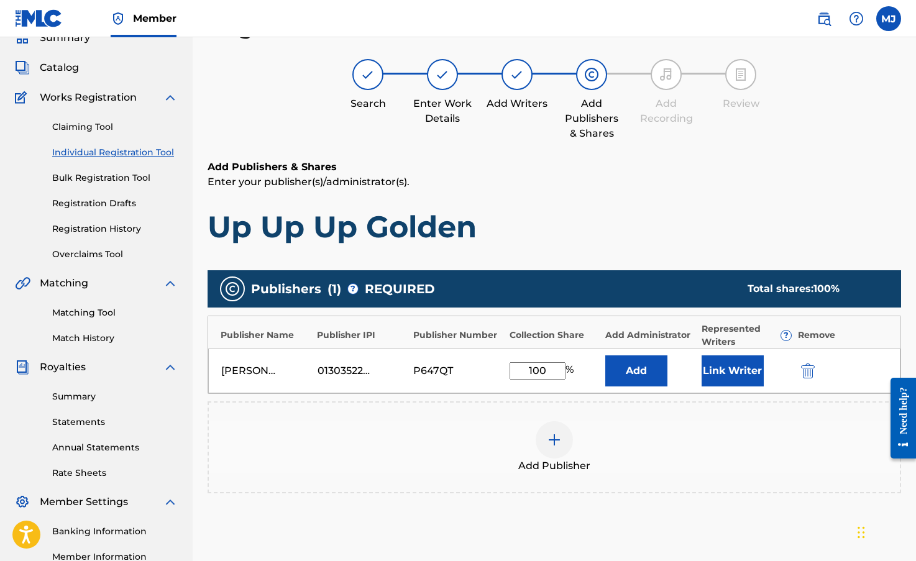
click at [747, 372] on button "Link Writer" at bounding box center [733, 371] width 62 height 31
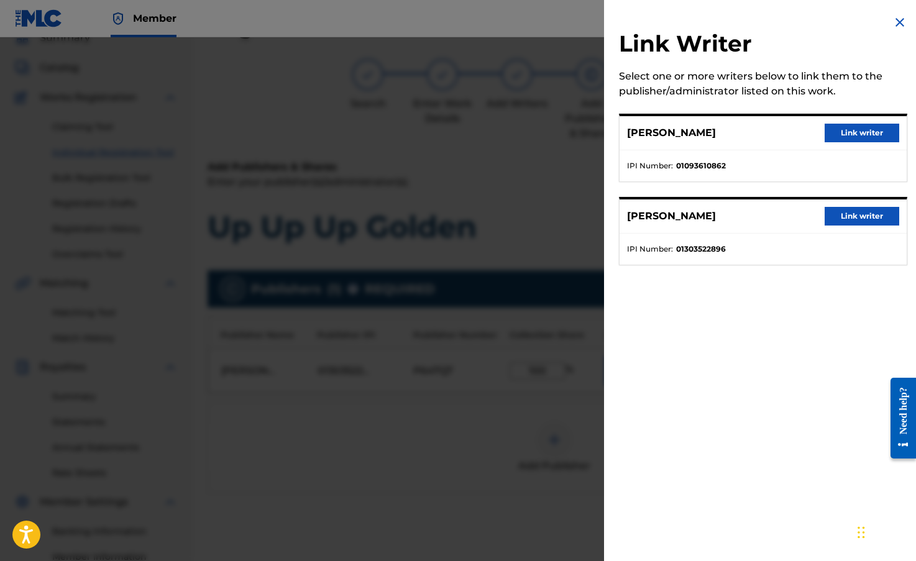
click at [880, 220] on button "Link writer" at bounding box center [862, 216] width 75 height 19
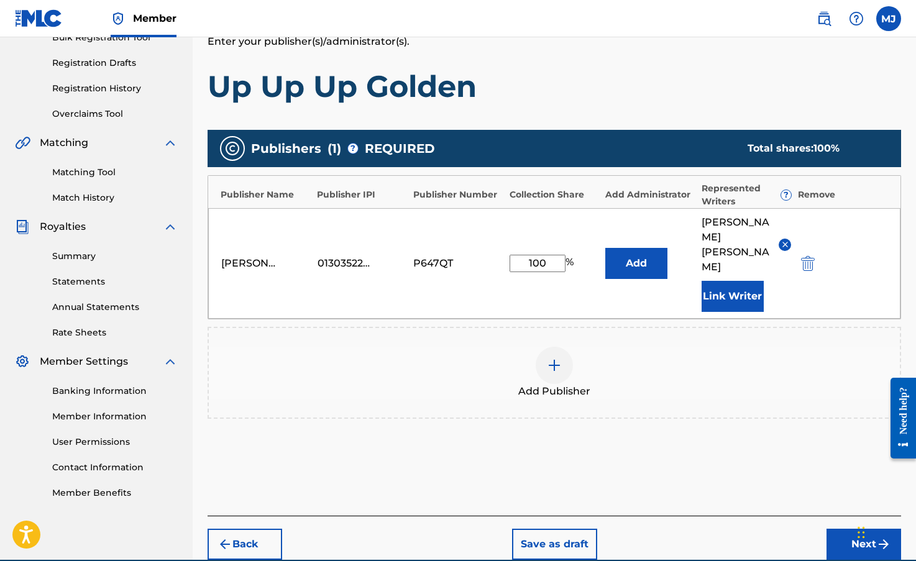
scroll to position [225, 0]
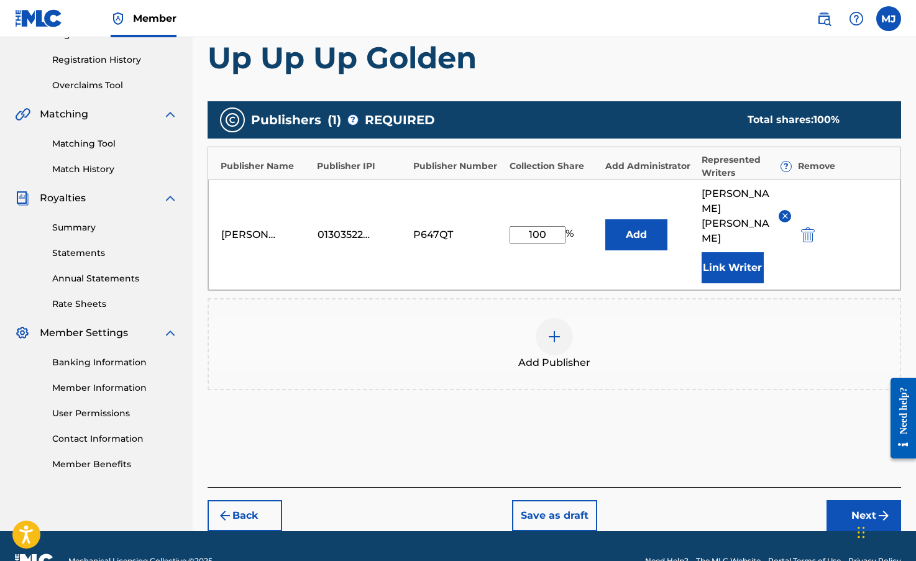
click at [876, 500] on button "Next" at bounding box center [864, 515] width 75 height 31
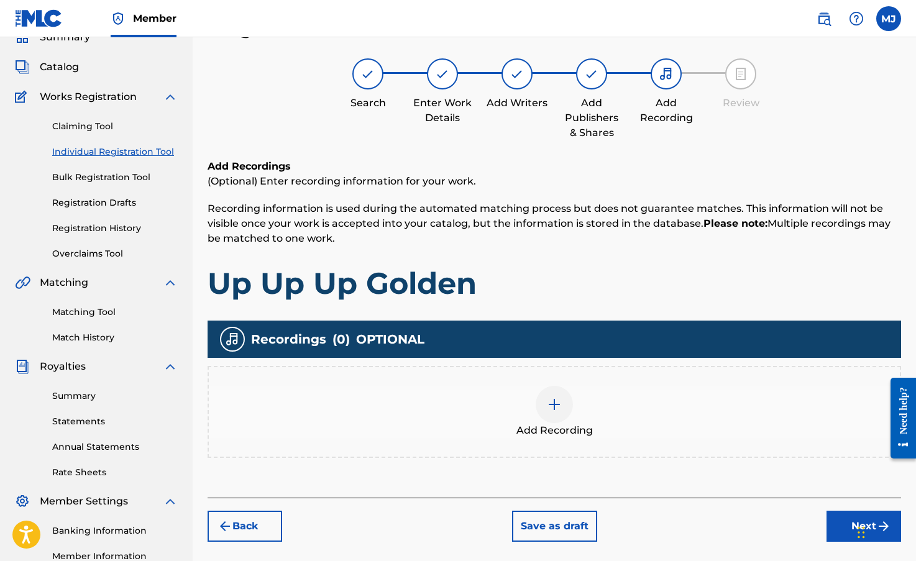
scroll to position [56, 0]
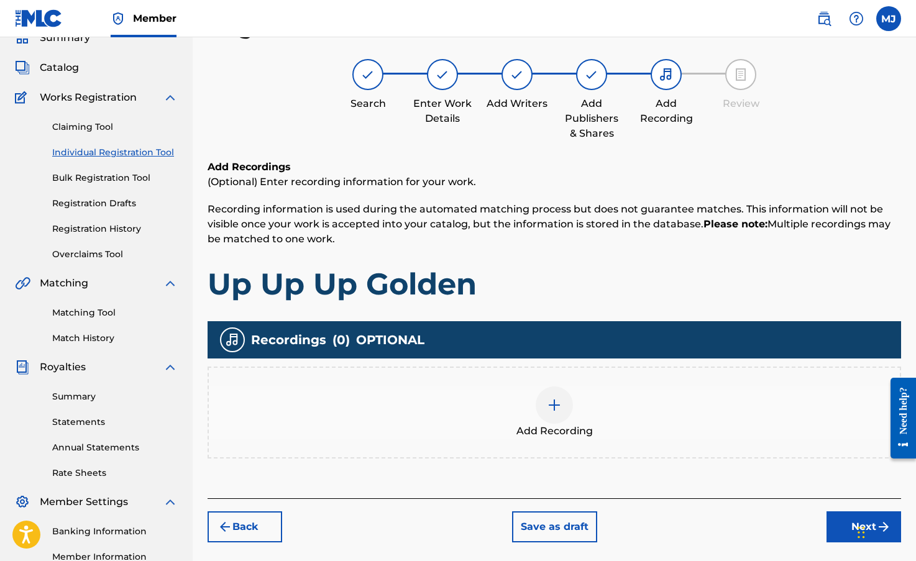
click at [551, 413] on div at bounding box center [554, 405] width 37 height 37
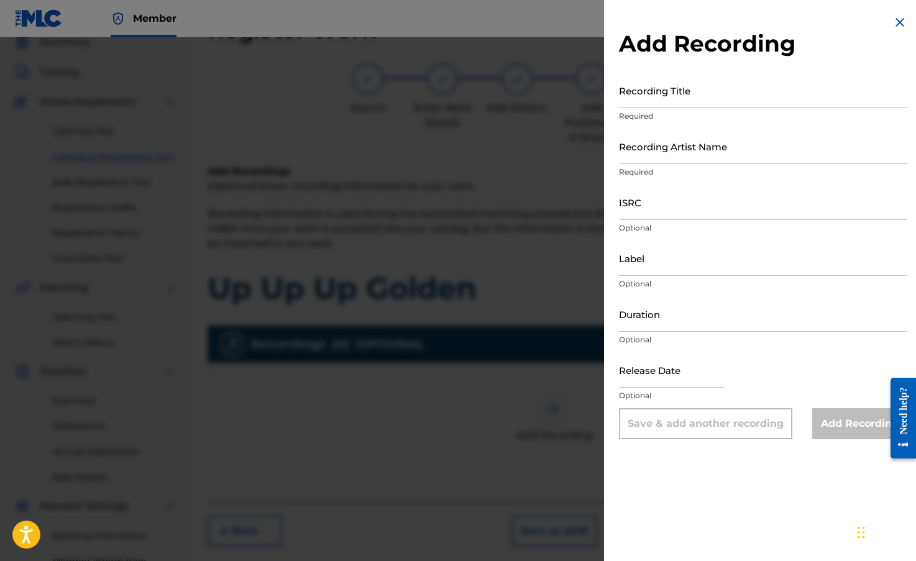
scroll to position [209, 0]
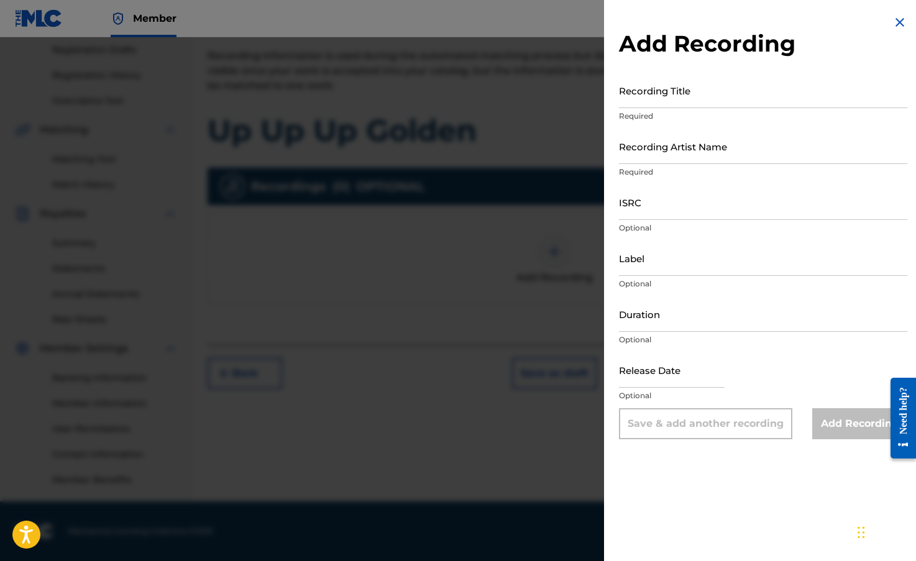
click at [349, 361] on div at bounding box center [458, 317] width 916 height 561
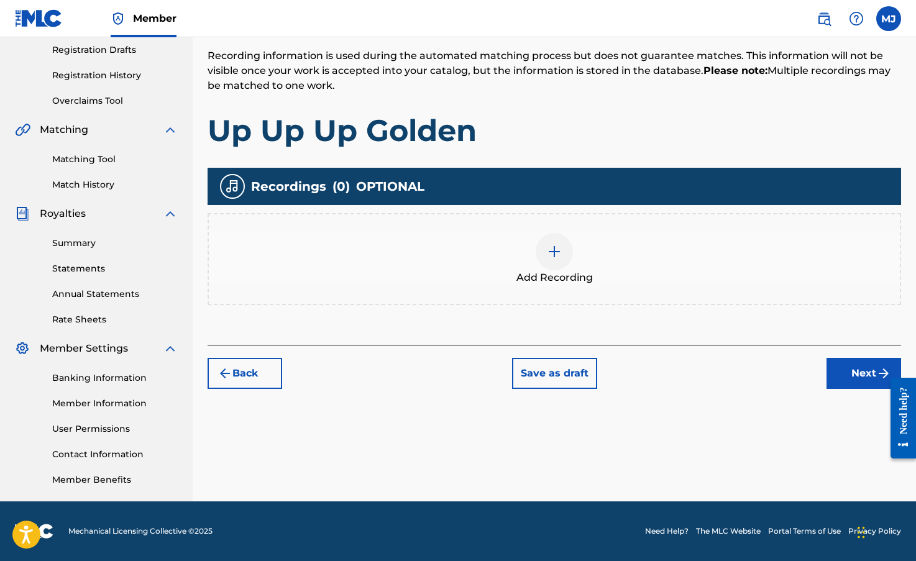
click at [547, 253] on img at bounding box center [554, 251] width 15 height 15
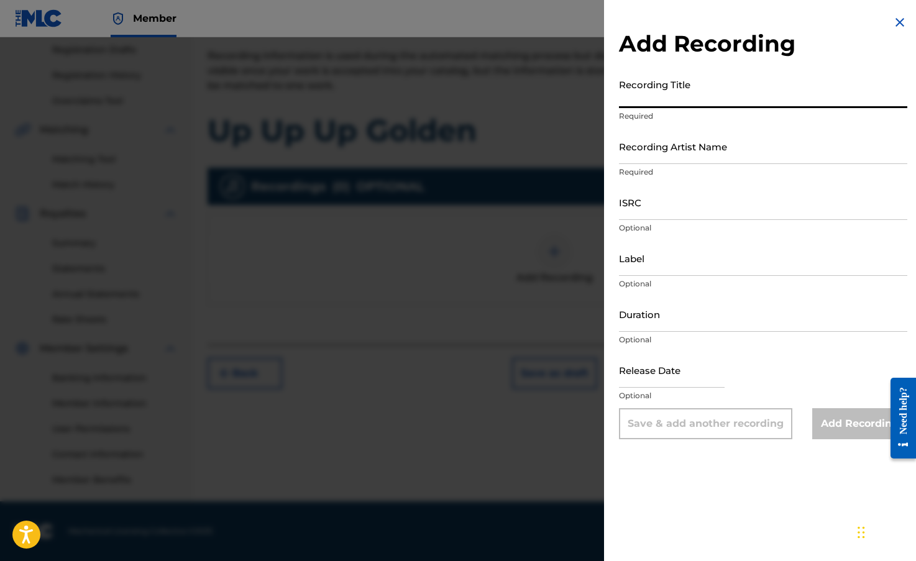
click at [686, 91] on input "Recording Title" at bounding box center [763, 90] width 288 height 35
type input "Up Up Up Golden"
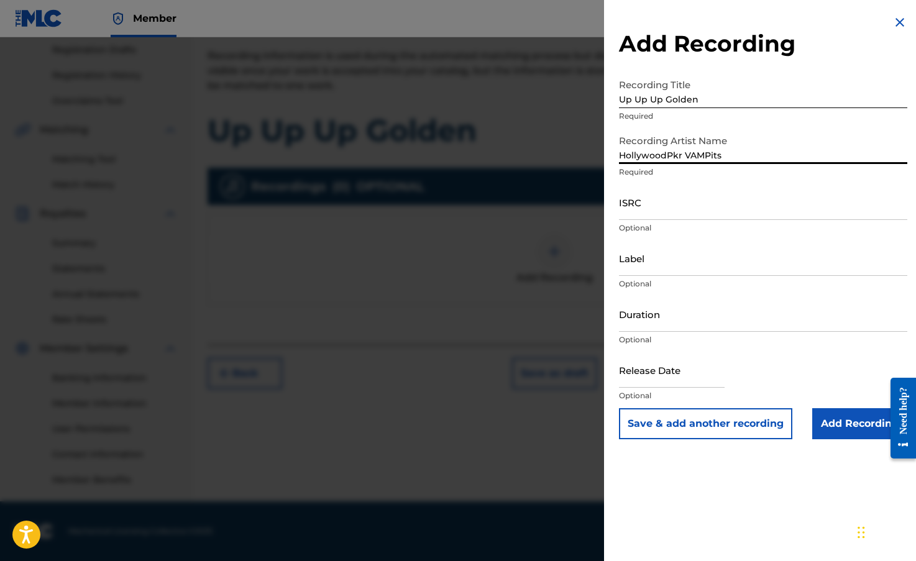
type input "HollywoodPkr VAMPits"
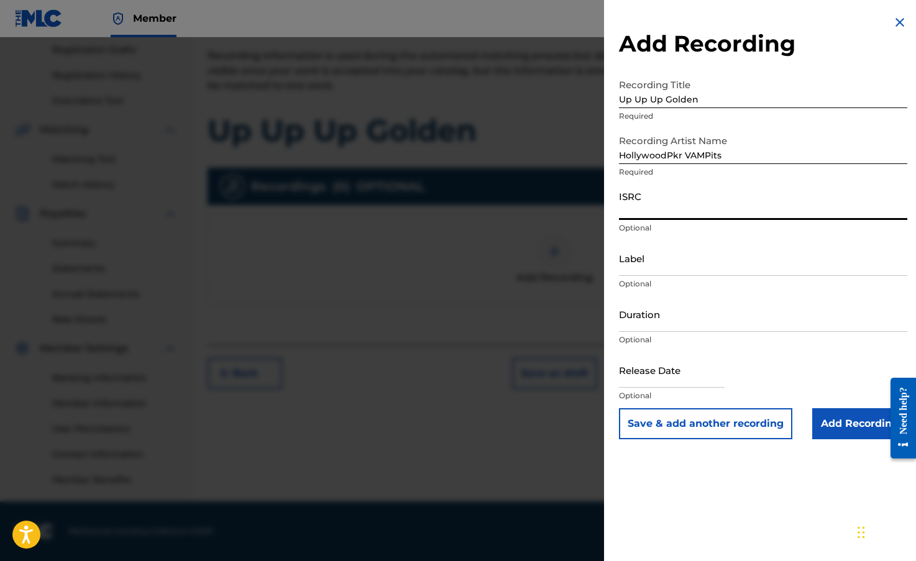
click at [650, 205] on input "ISRC" at bounding box center [763, 202] width 288 height 35
paste input "QZZ7L2542142"
type input "QZZ7L2542142"
click at [650, 258] on input "Label" at bounding box center [763, 258] width 288 height 35
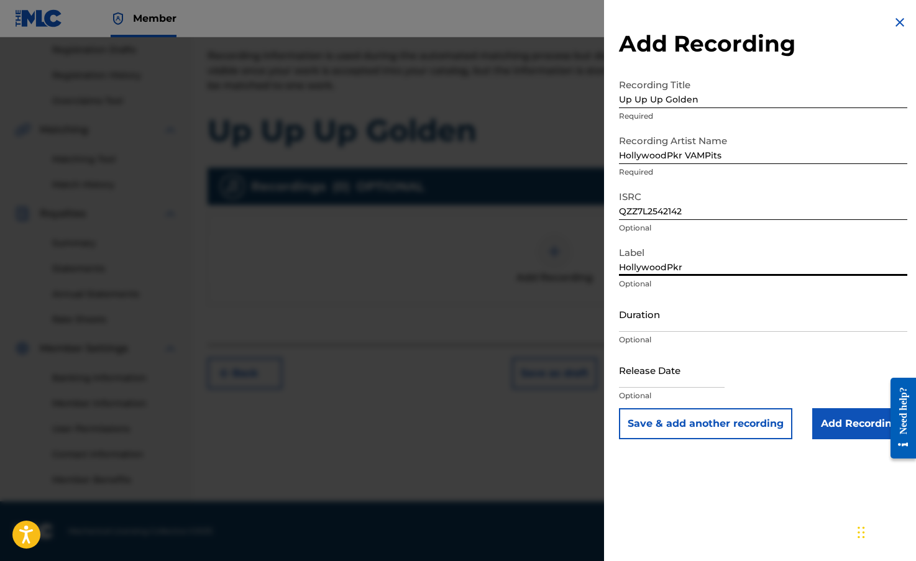
type input "HollywoodPkr"
click at [637, 320] on input "Duration" at bounding box center [763, 313] width 288 height 35
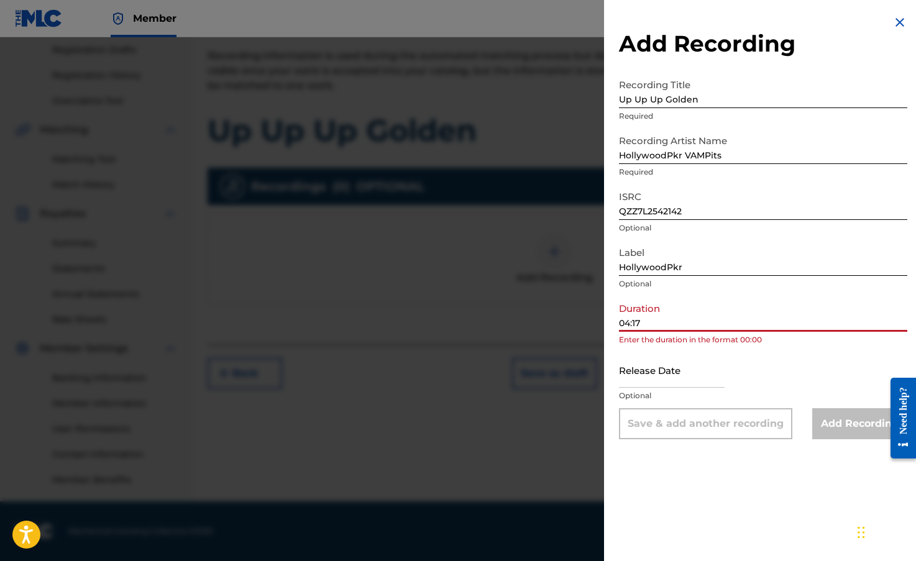
type input "04:17"
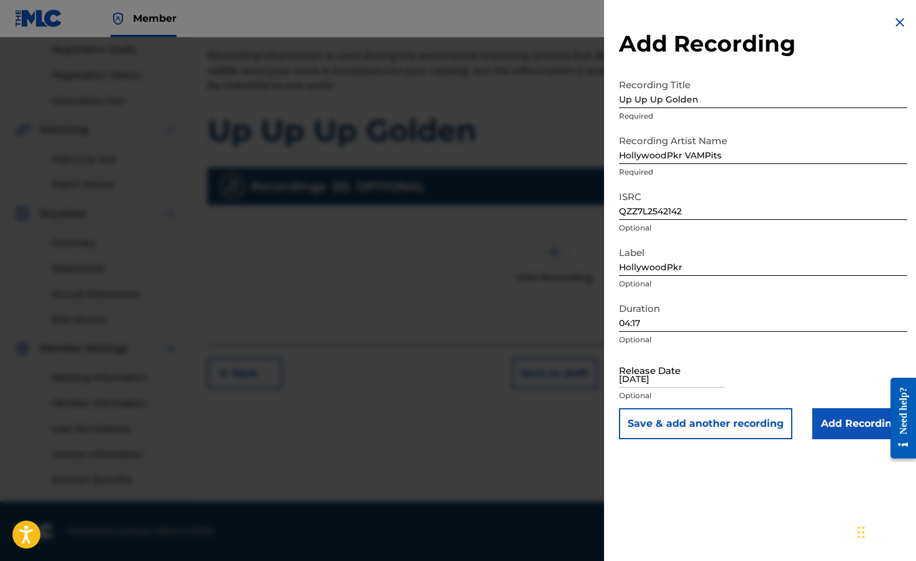
type input "[DATE]"
click at [678, 528] on div "Add Recording Recording Title Up Up Up Golden Required Recording Artist Name Ho…" at bounding box center [763, 280] width 318 height 561
click at [852, 431] on input "Add Recording" at bounding box center [859, 423] width 95 height 31
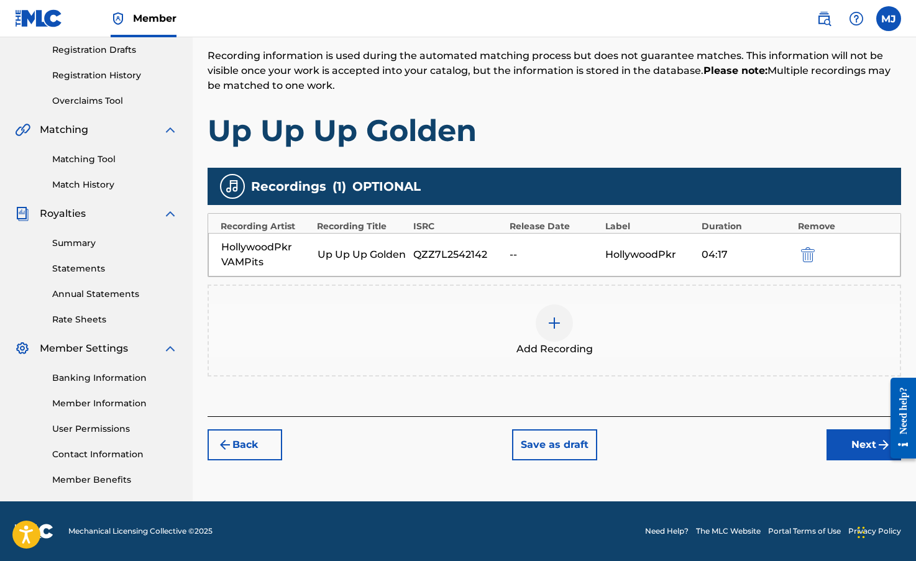
click at [852, 451] on button "Next" at bounding box center [864, 445] width 75 height 31
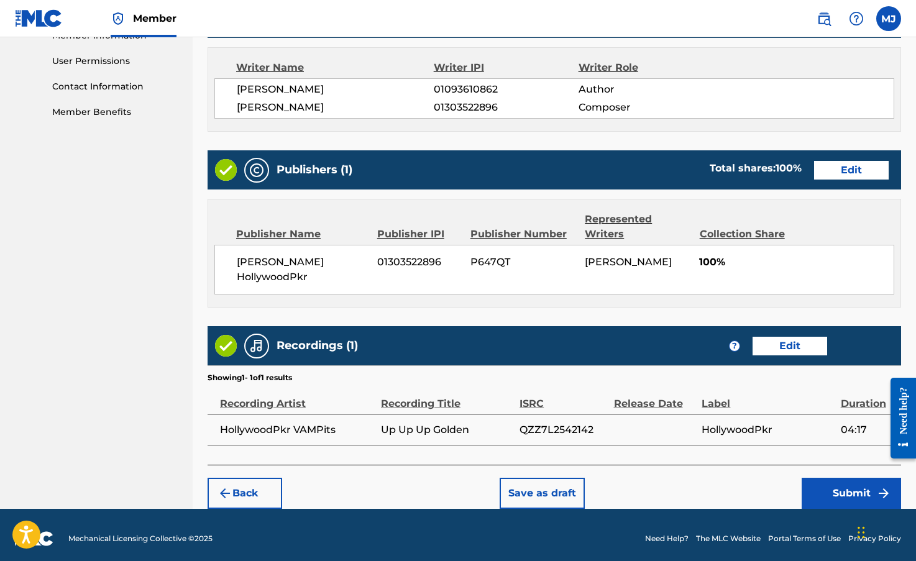
scroll to position [585, 0]
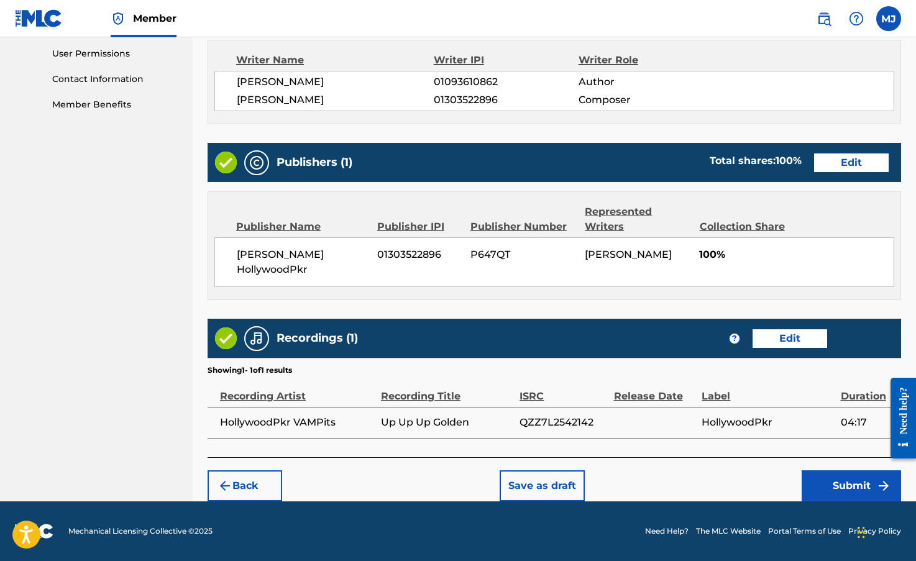
click at [845, 490] on button "Submit" at bounding box center [851, 486] width 99 height 31
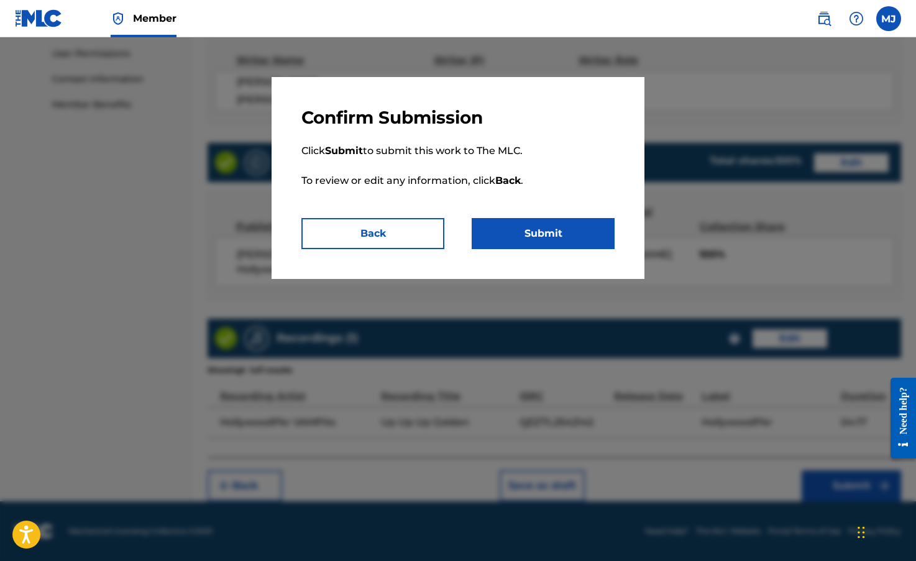
click at [563, 234] on button "Submit" at bounding box center [543, 233] width 143 height 31
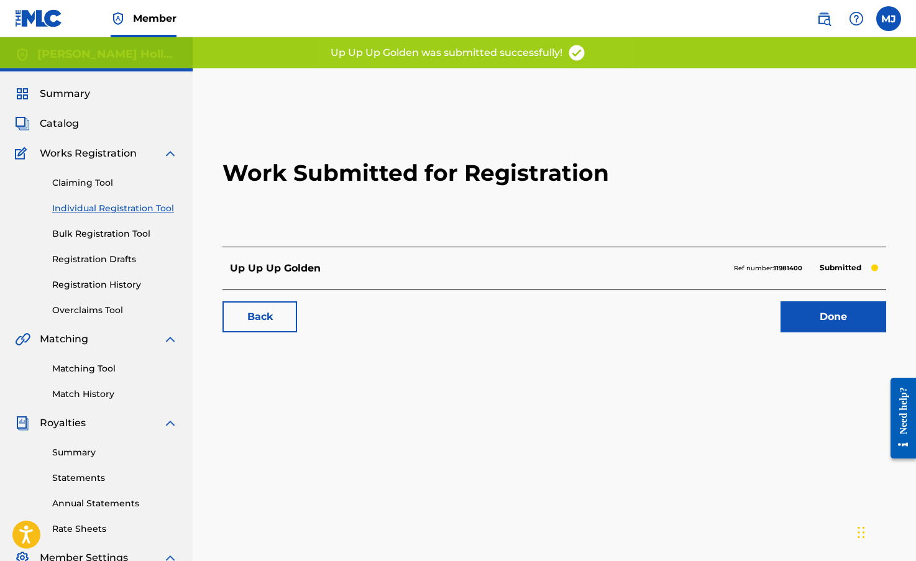
click at [830, 320] on link "Done" at bounding box center [834, 316] width 106 height 31
